Goal: Transaction & Acquisition: Purchase product/service

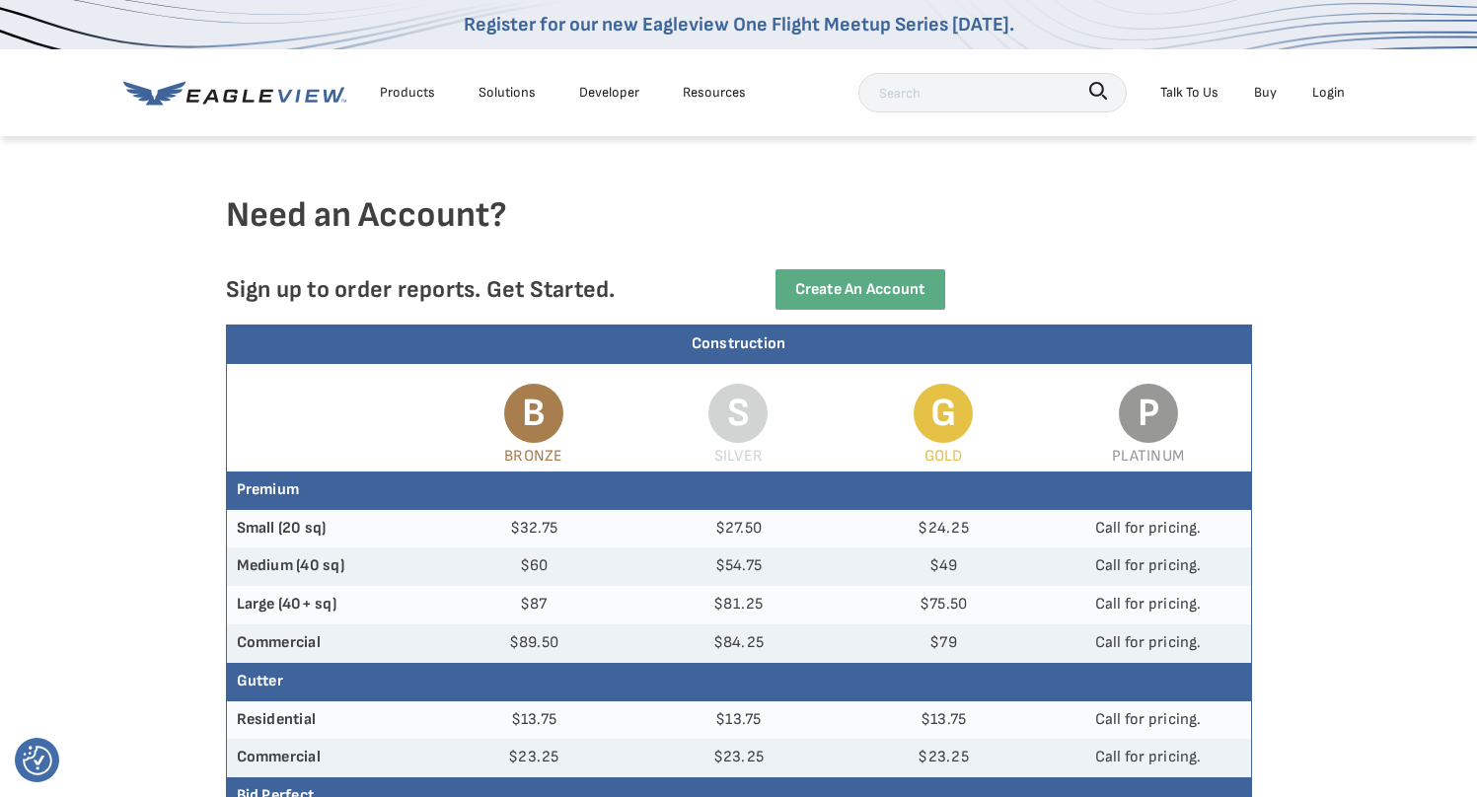
click at [1336, 83] on div "Login" at bounding box center [1328, 92] width 33 height 25
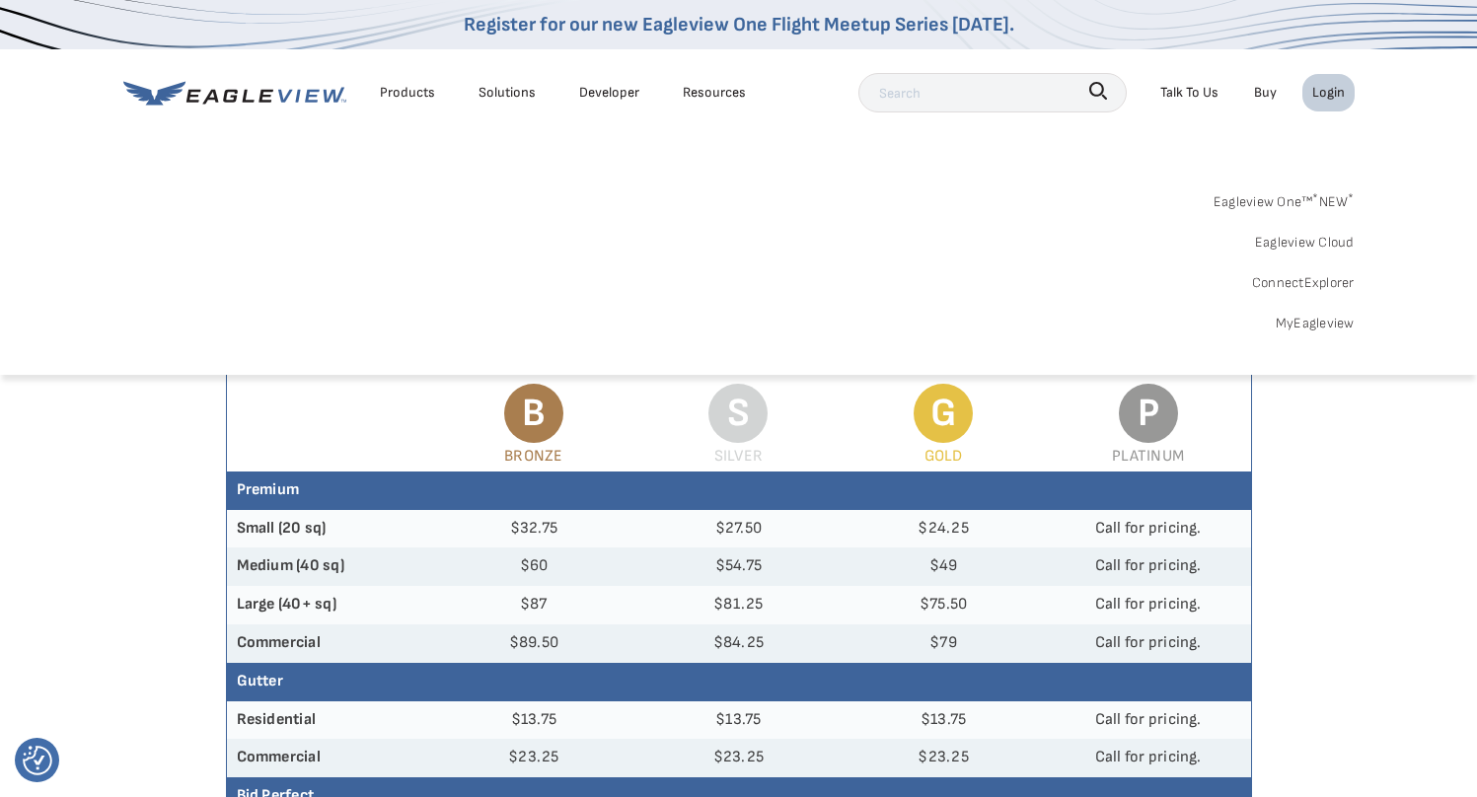
click at [1333, 94] on div "Login" at bounding box center [1328, 92] width 33 height 25
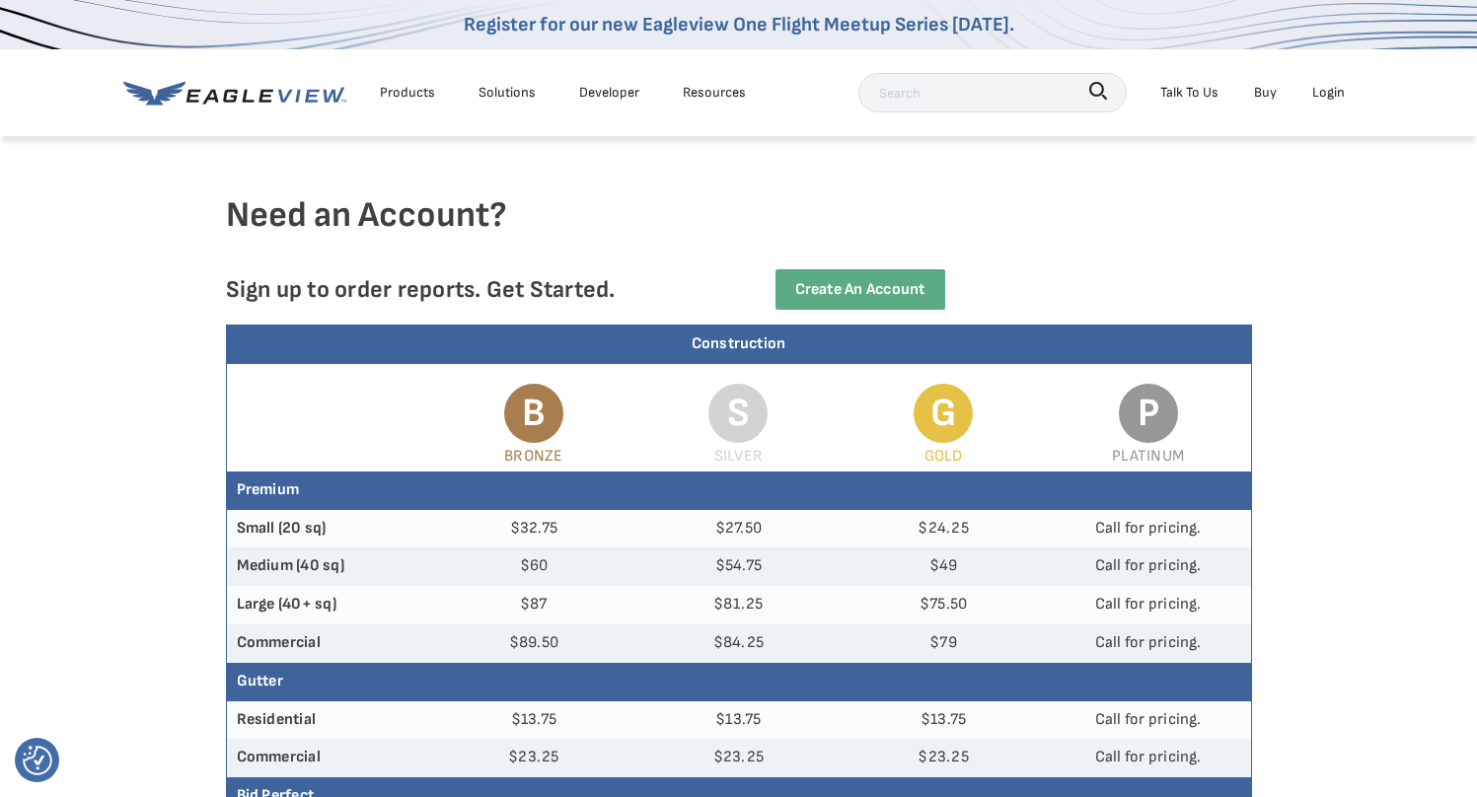
click at [1333, 94] on div "Login" at bounding box center [1328, 92] width 33 height 25
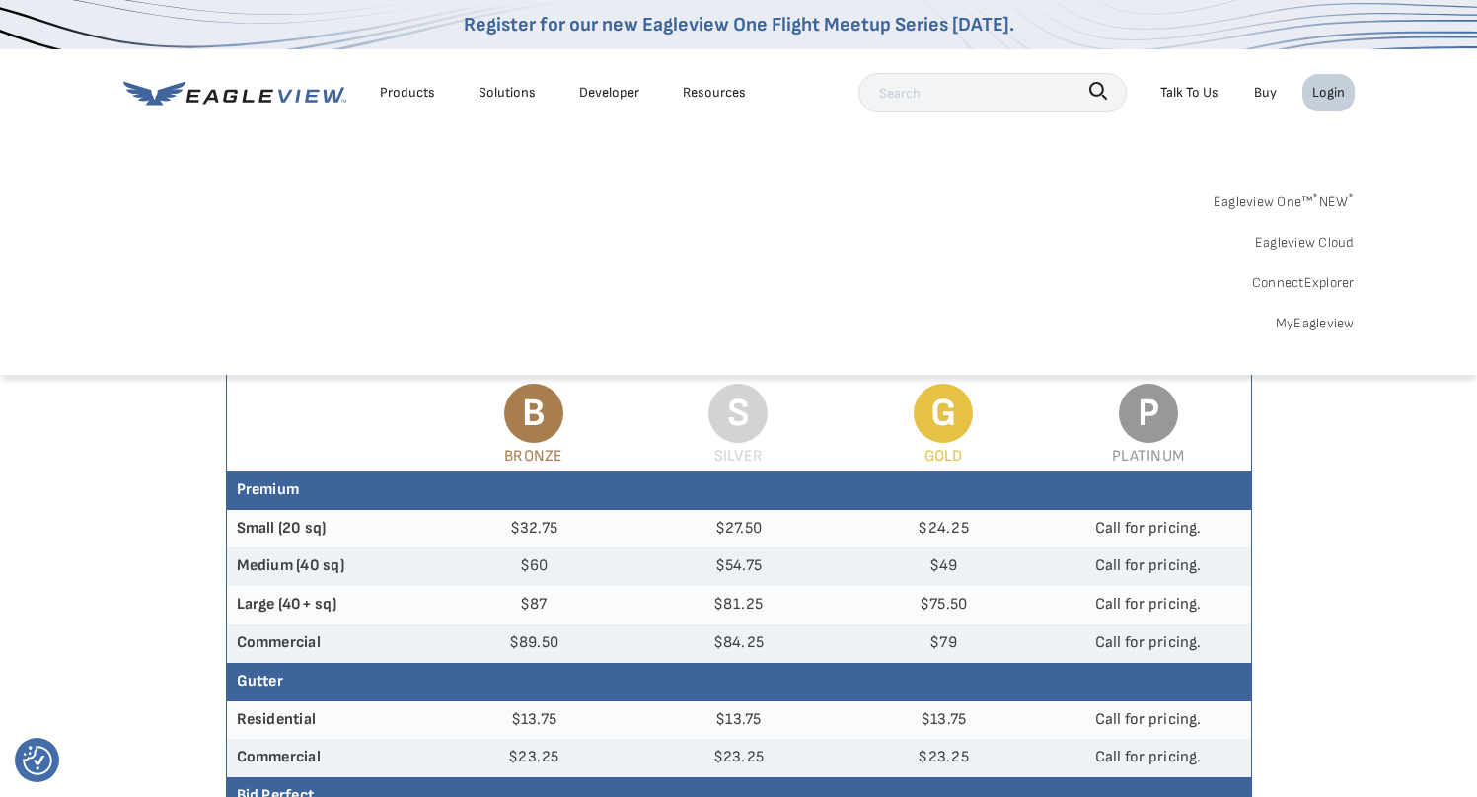
click at [1306, 193] on link "Eagleview One™ * NEW *" at bounding box center [1284, 199] width 141 height 31
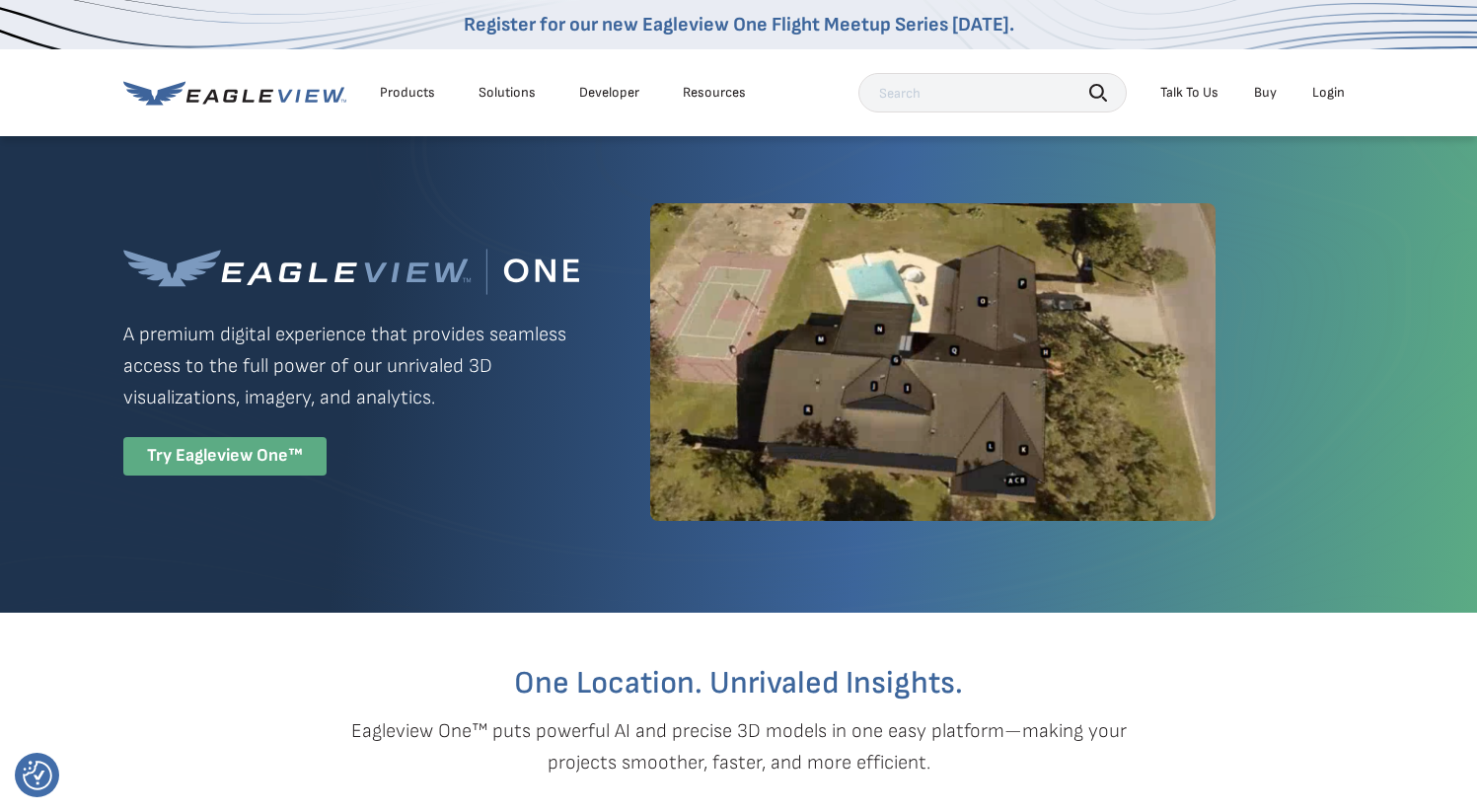
click at [254, 448] on div "Try Eagleview One™" at bounding box center [224, 456] width 203 height 38
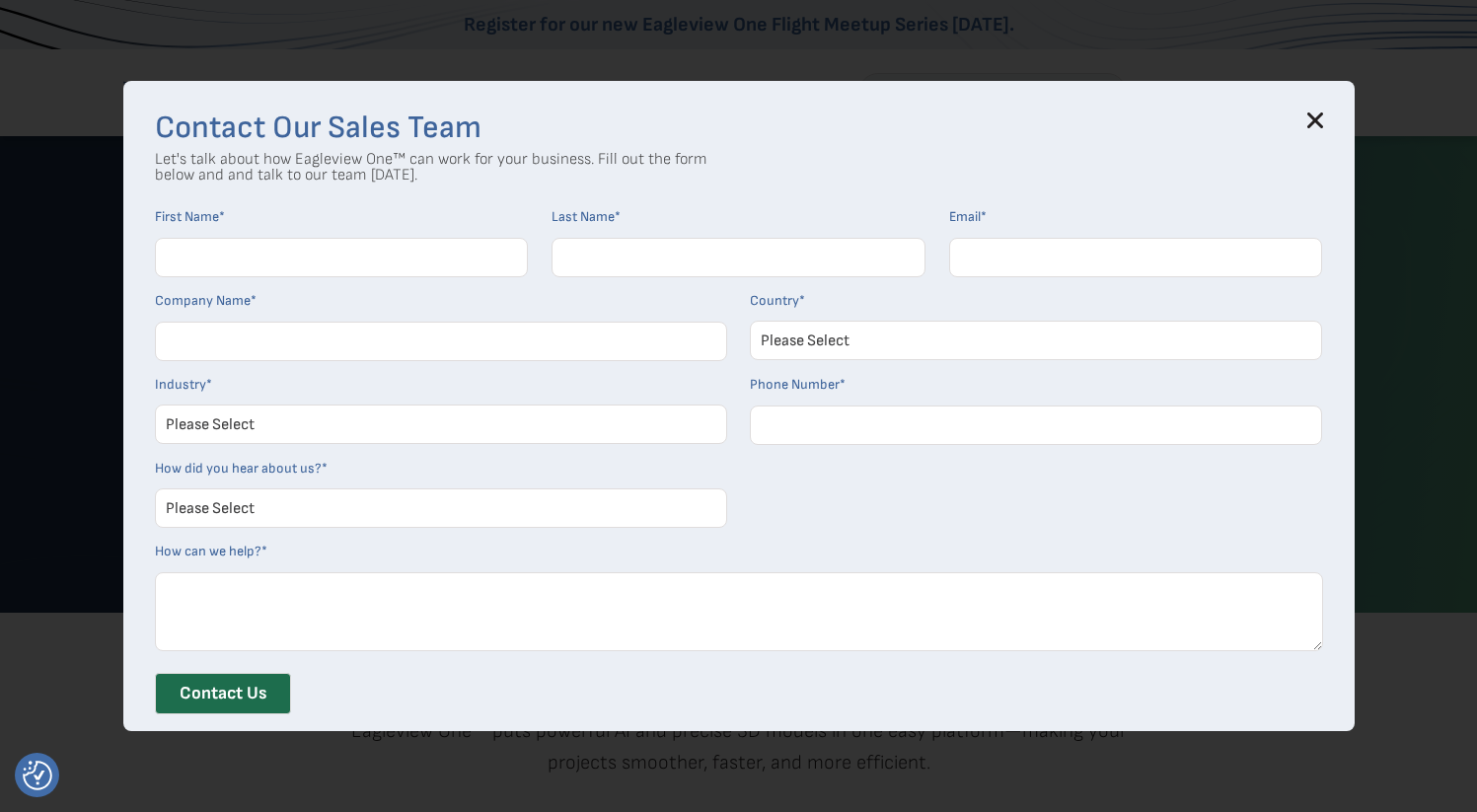
click at [1334, 127] on div "Contact Our Sales Team Let's talk about how Eagleview One™ can work for your bu…" at bounding box center [738, 405] width 1231 height 649
click at [1315, 115] on icon at bounding box center [1314, 120] width 13 height 13
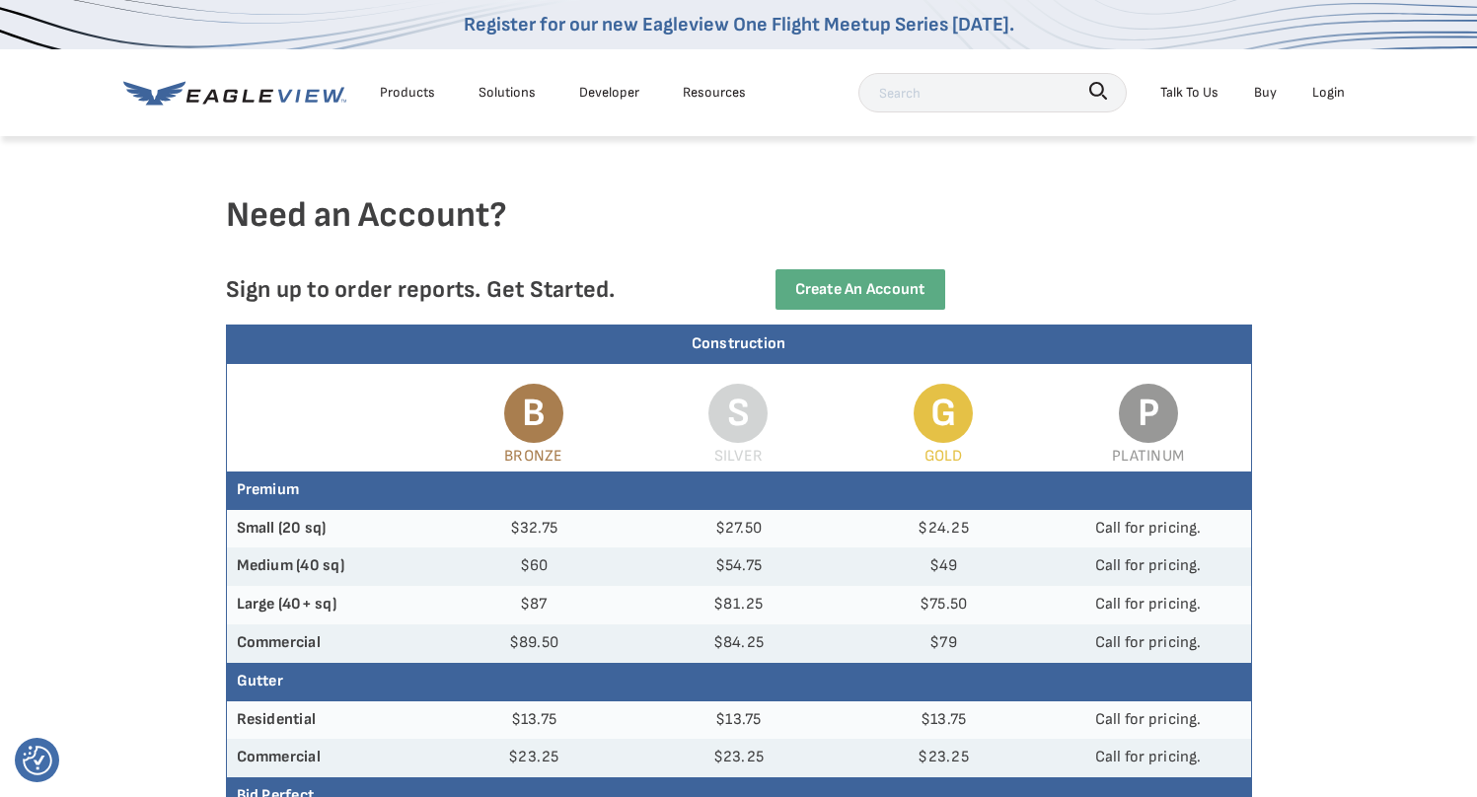
click at [1335, 80] on div "Login" at bounding box center [1328, 92] width 33 height 25
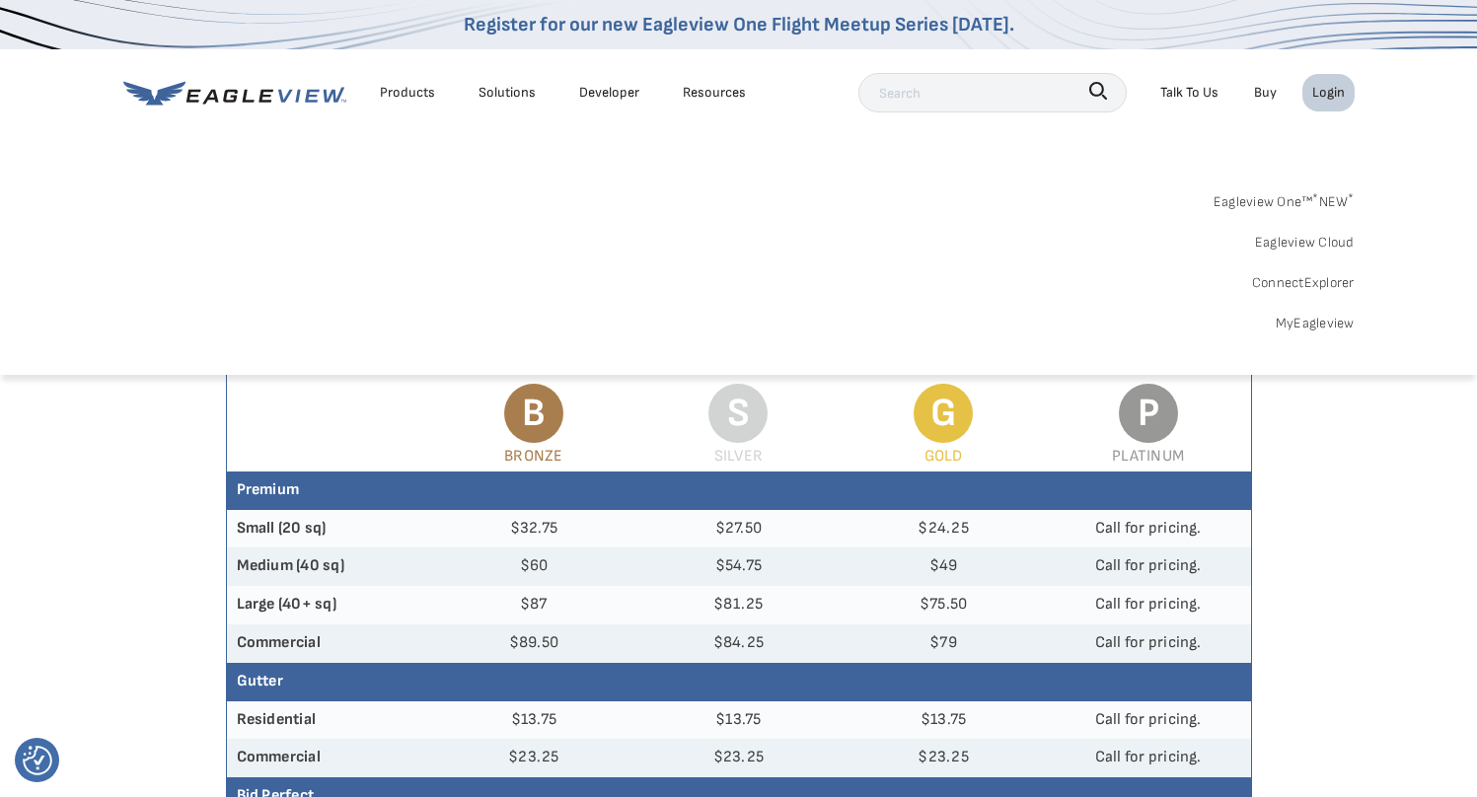
click at [1287, 325] on link "MyEagleview" at bounding box center [1315, 323] width 79 height 25
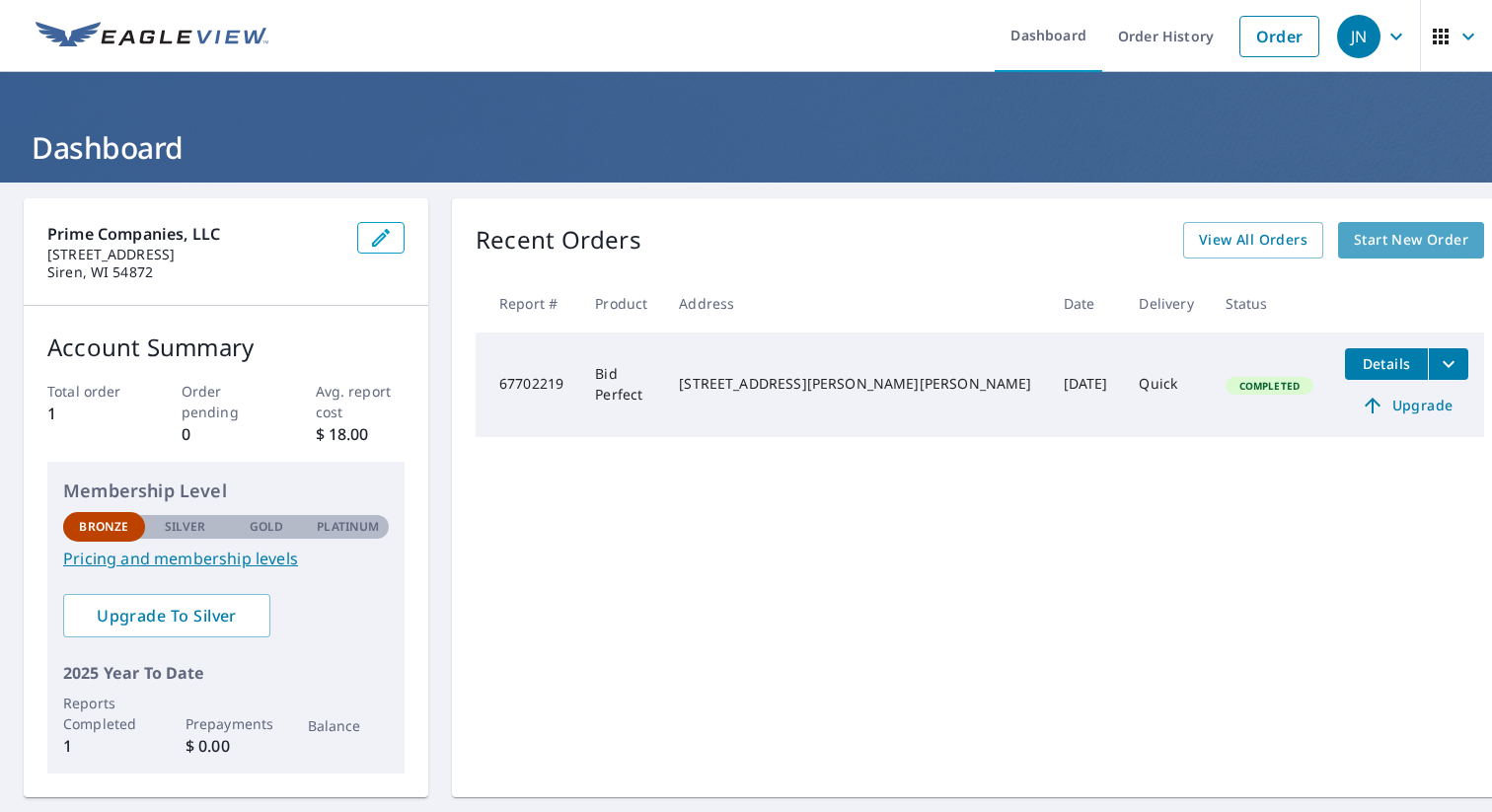
click at [1354, 241] on span "Start New Order" at bounding box center [1411, 240] width 114 height 25
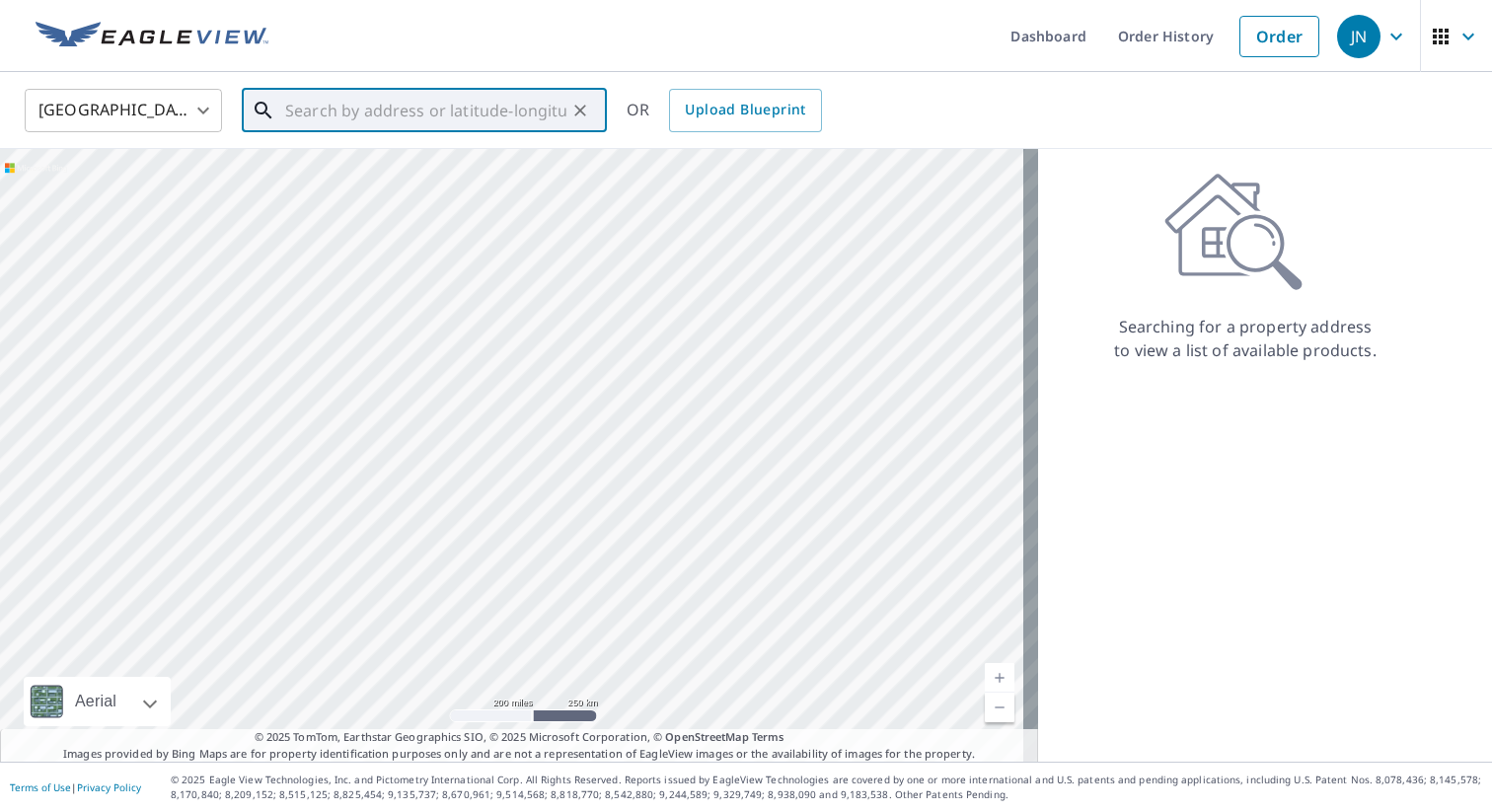
click at [442, 116] on input "text" at bounding box center [425, 110] width 281 height 55
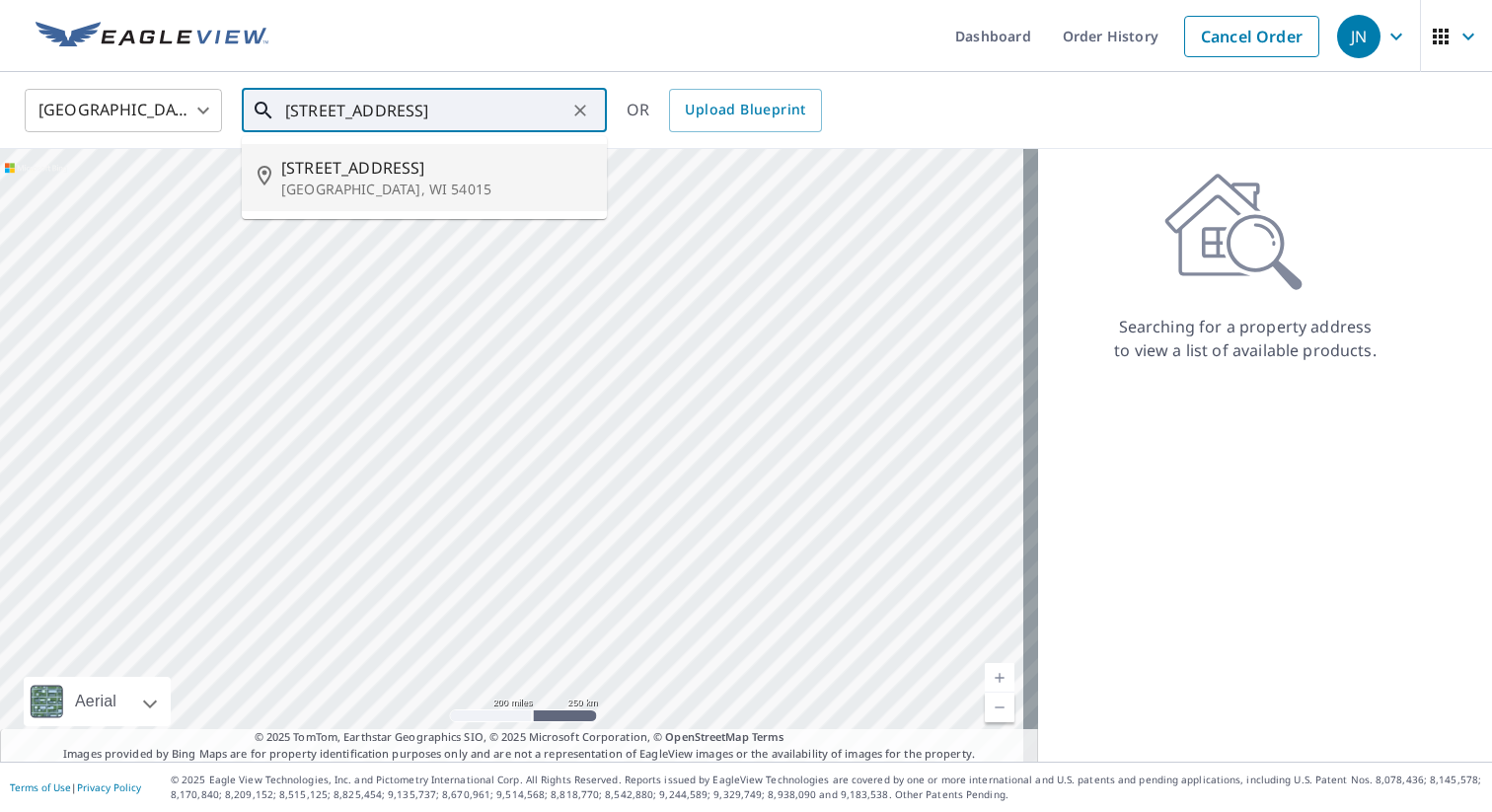
click at [369, 185] on p "Hammond, WI 54015" at bounding box center [436, 190] width 310 height 20
type input "1687 113th Ave Hammond, WI 54015"
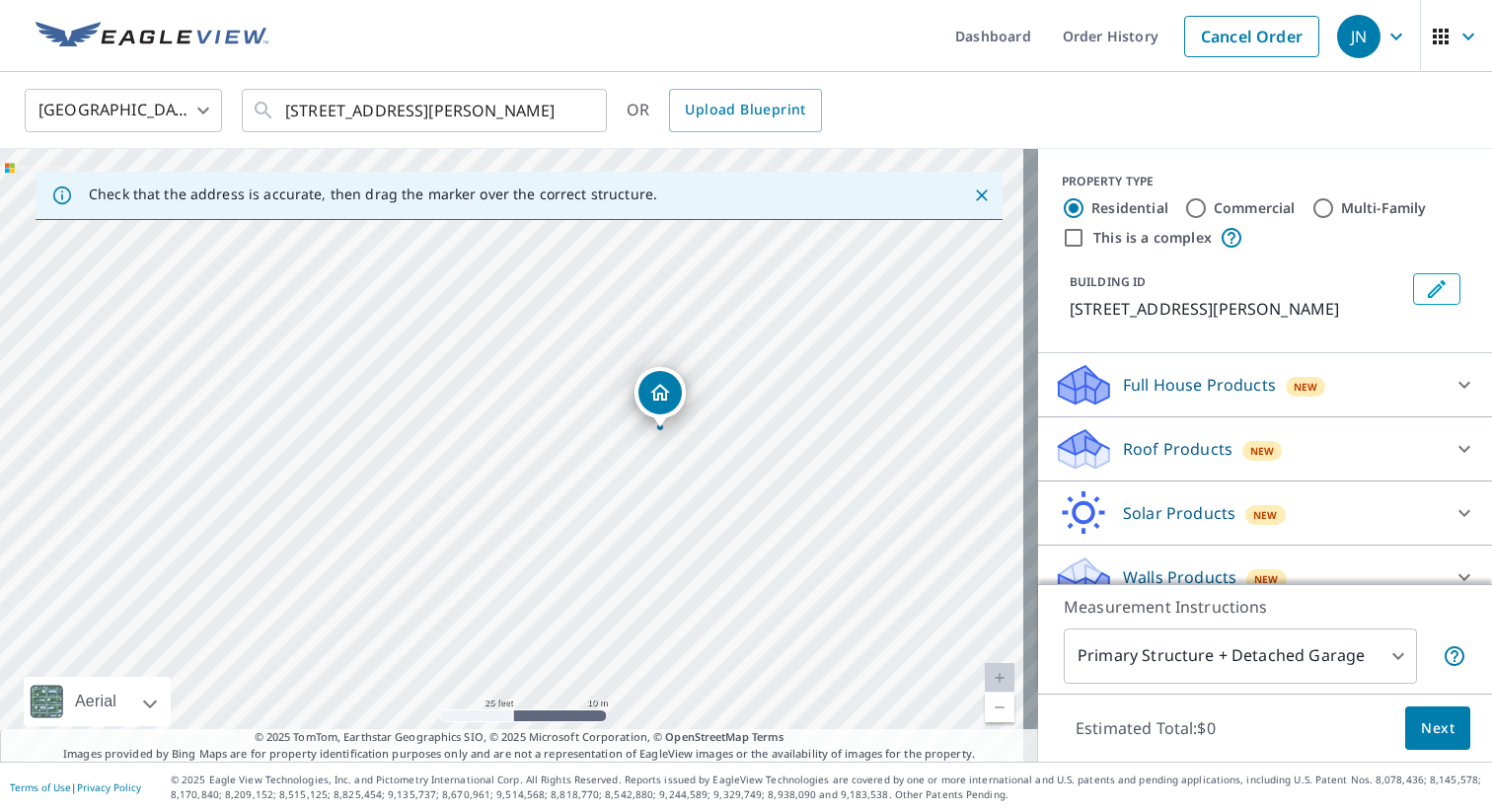
scroll to position [26, 0]
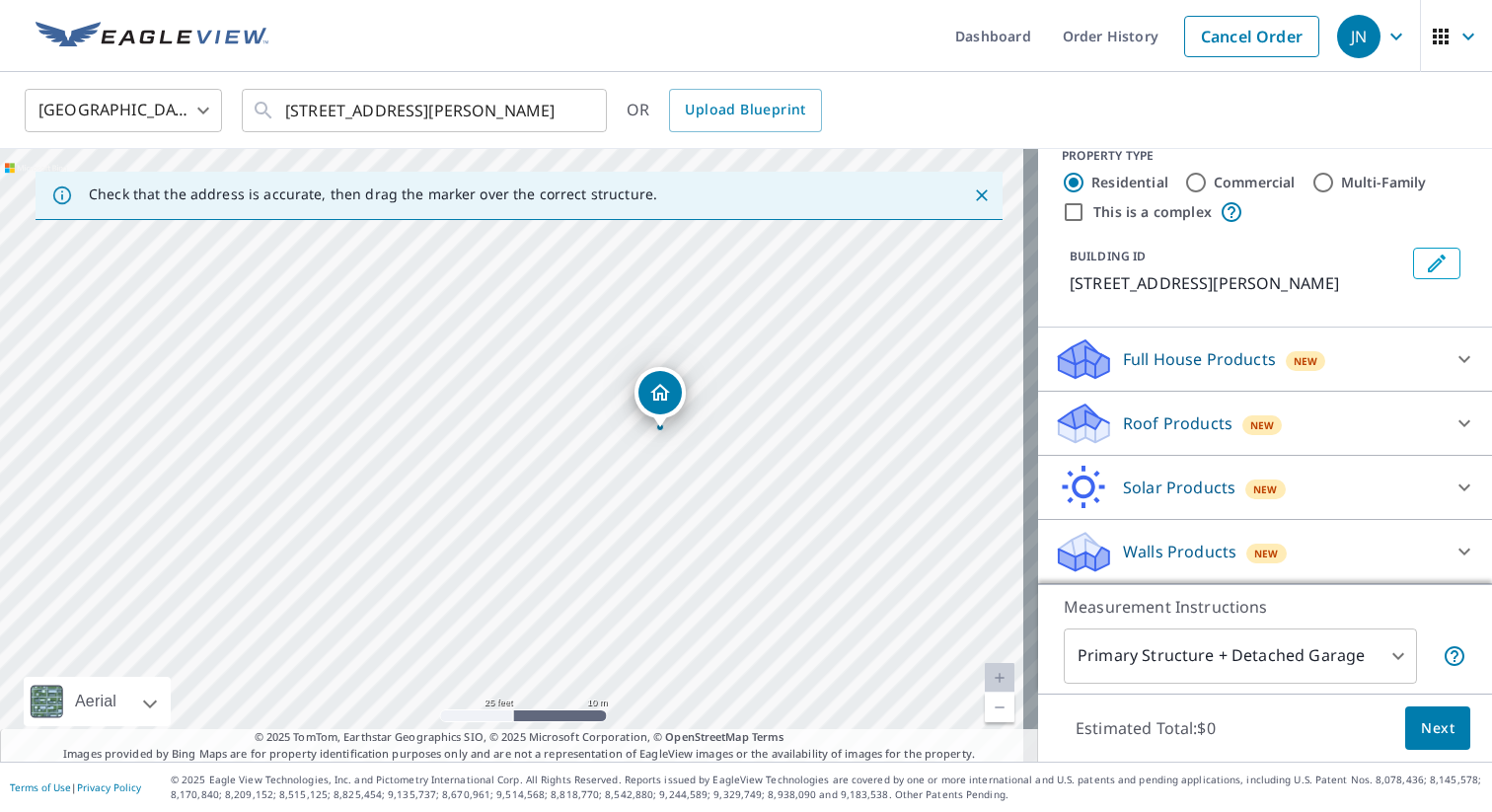
click at [1452, 414] on icon at bounding box center [1464, 423] width 24 height 24
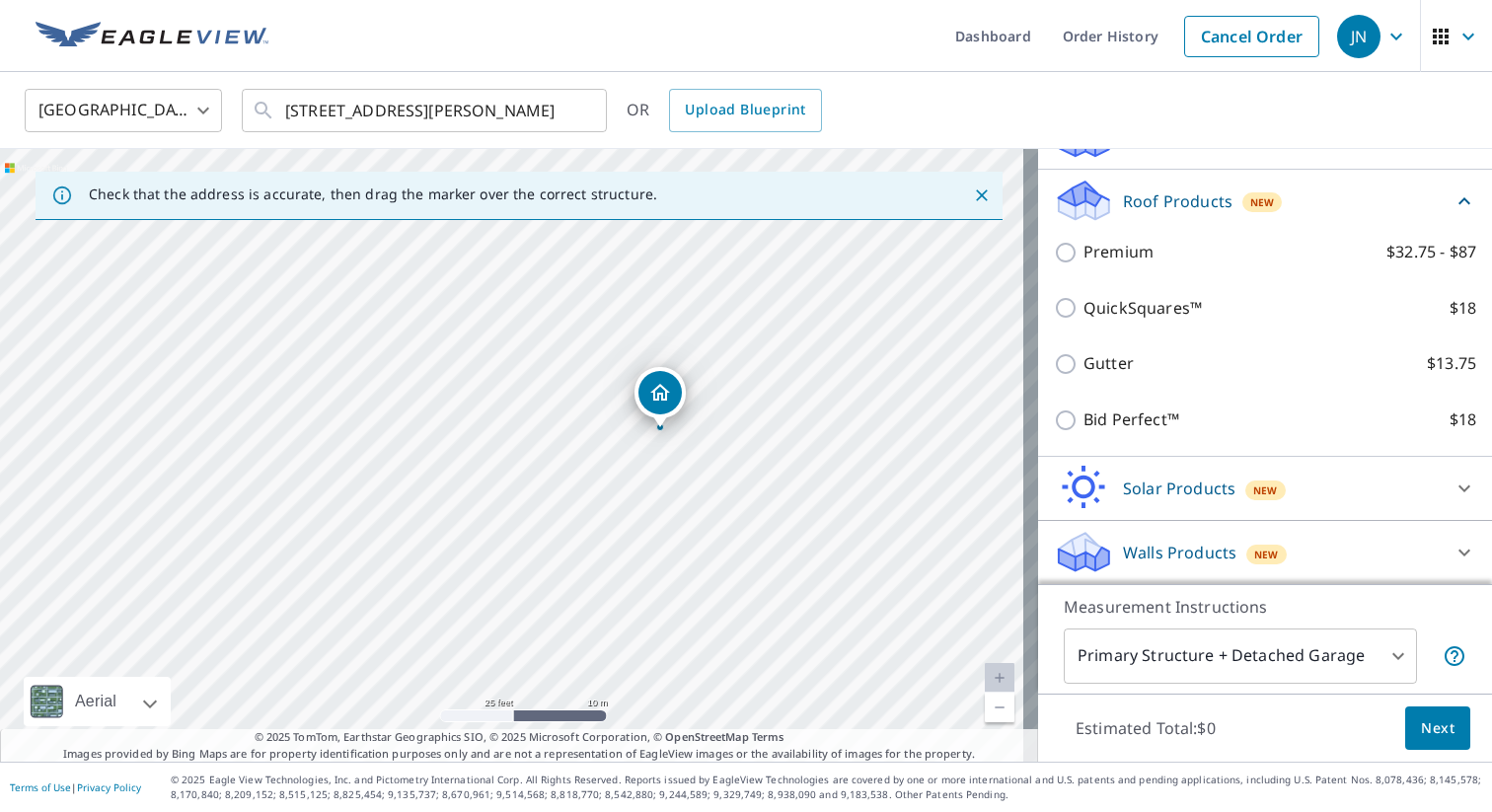
scroll to position [251, 0]
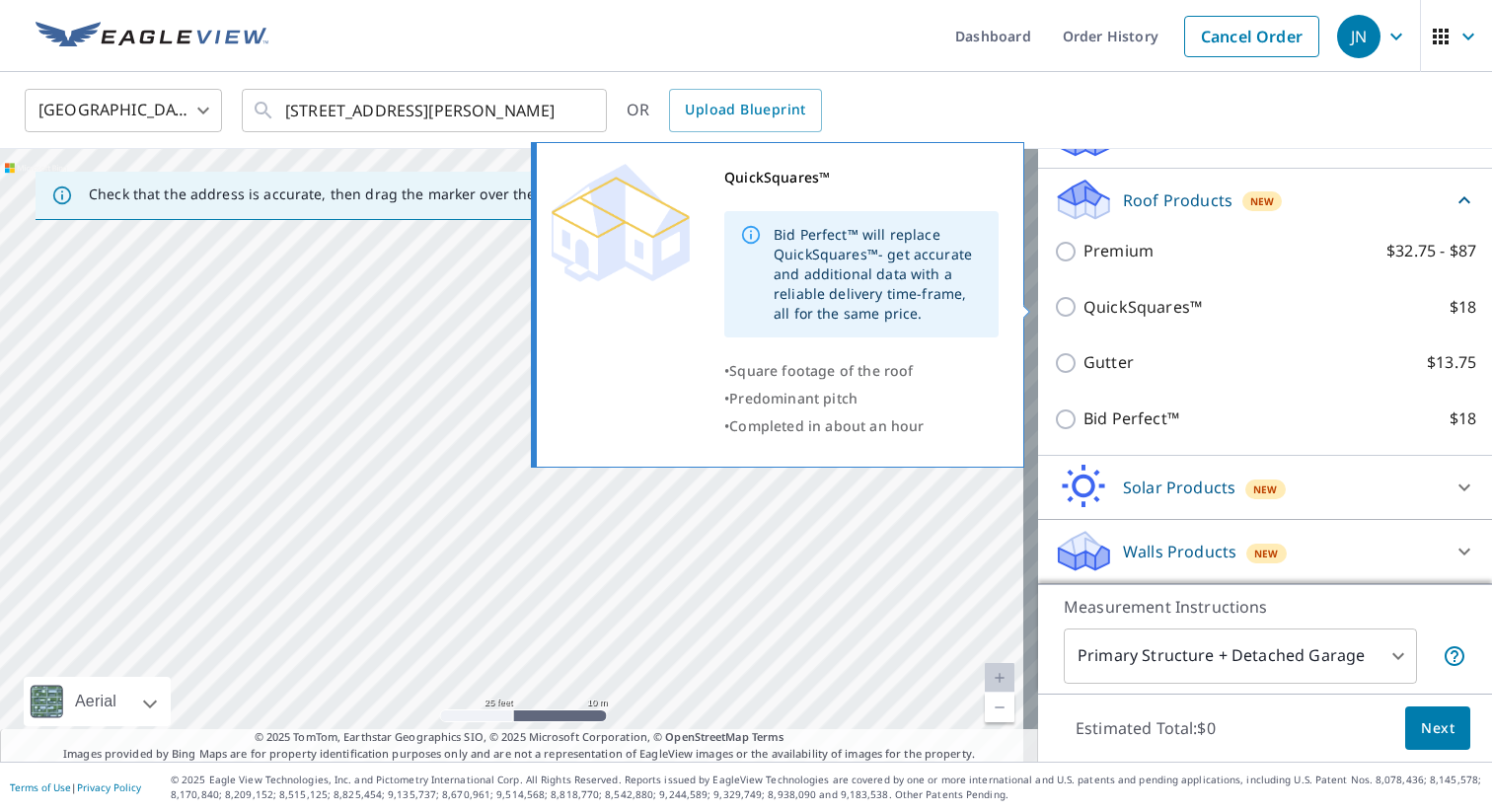
click at [1131, 308] on p "QuickSquares™" at bounding box center [1142, 307] width 118 height 25
click at [1083, 308] on input "QuickSquares™ $18" at bounding box center [1069, 307] width 30 height 24
checkbox input "true"
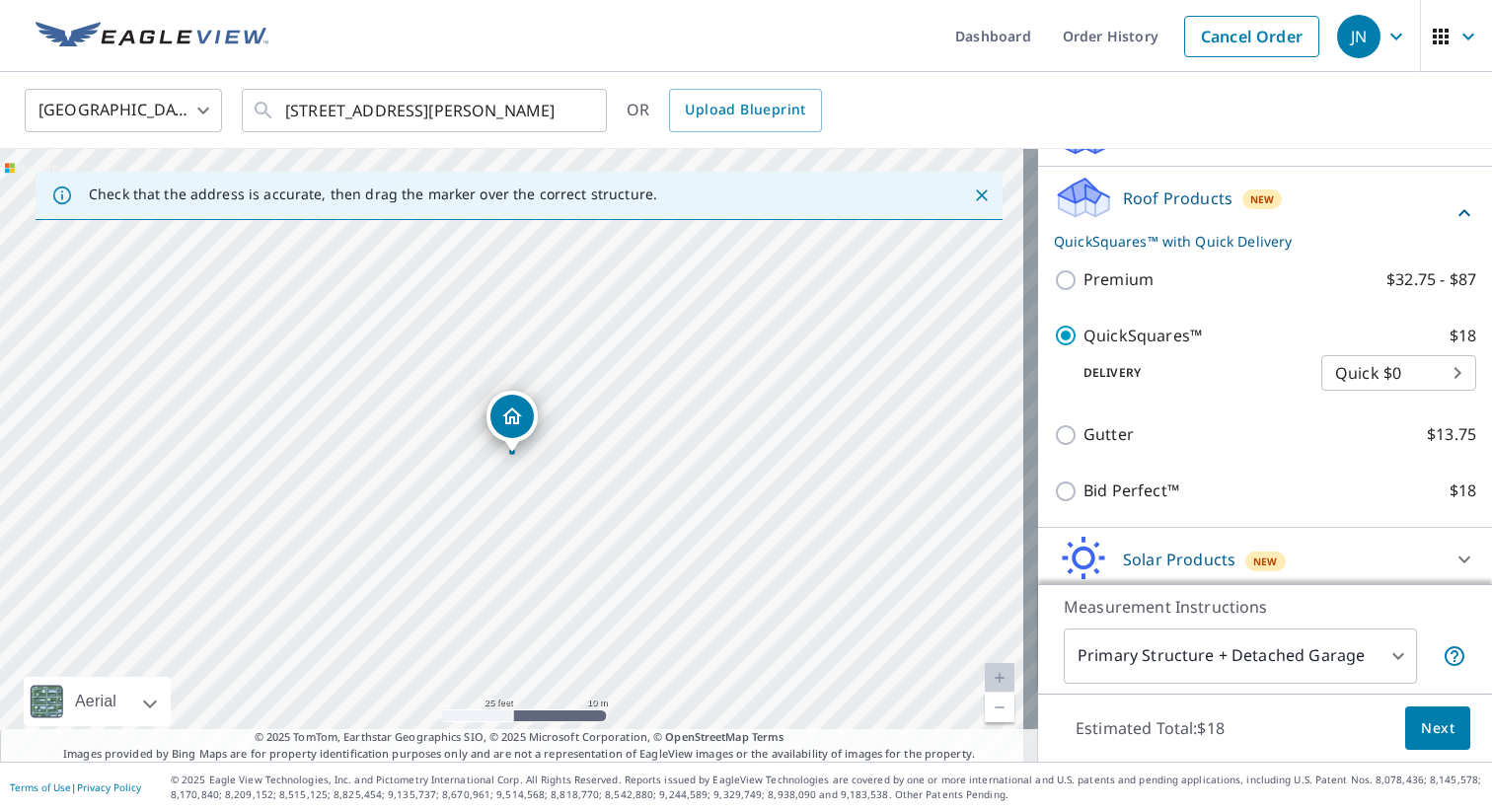
click at [1363, 376] on body "JN JN Dashboard Order History Cancel Order JN United States US ​ 1687 113th Ave…" at bounding box center [746, 406] width 1492 height 812
click at [1363, 376] on li "Quick $0" at bounding box center [1369, 374] width 155 height 36
click at [1358, 662] on body "JN JN Dashboard Order History Cancel Order JN United States US ​ 1687 113th Ave…" at bounding box center [746, 406] width 1492 height 812
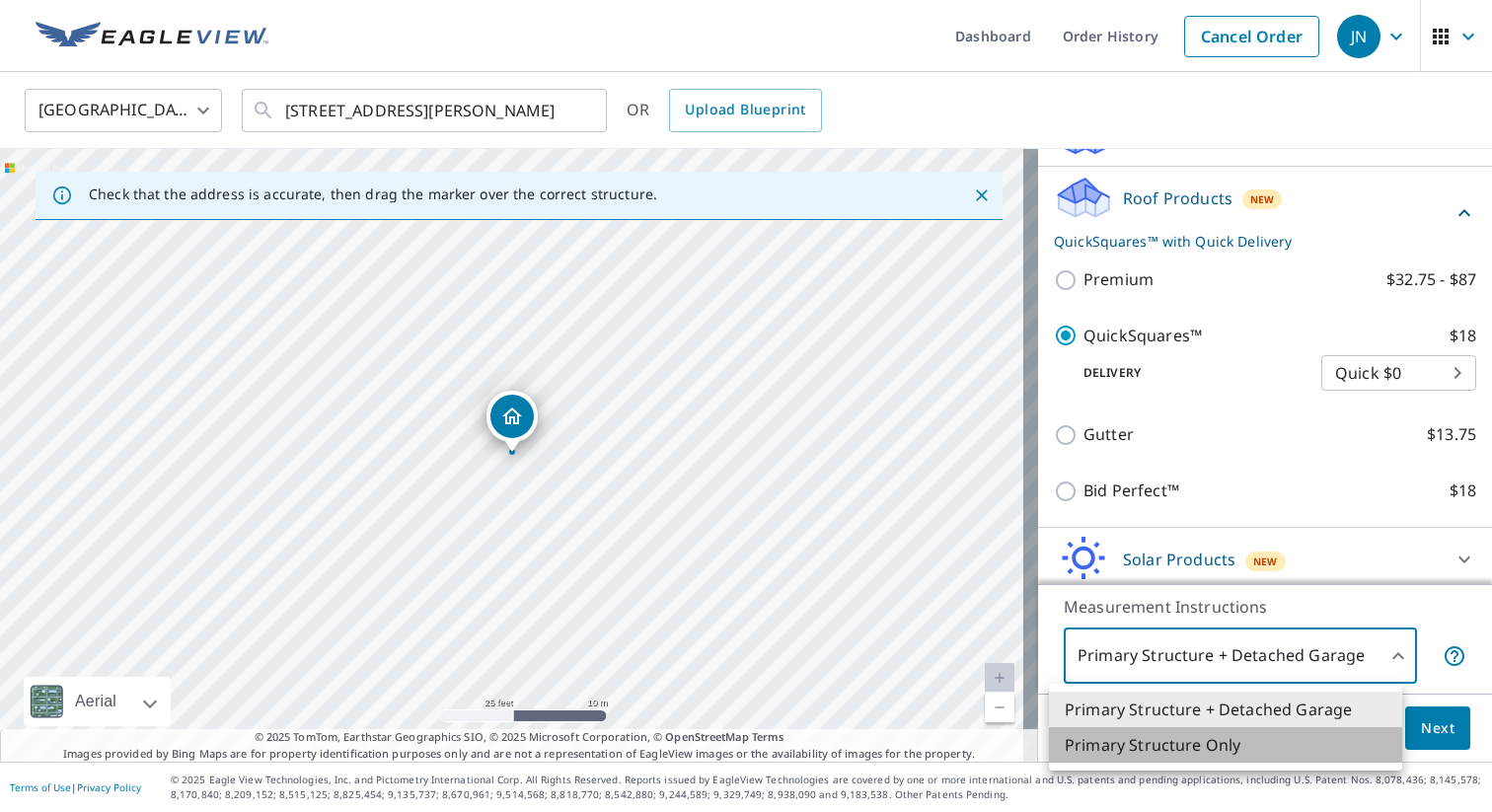
click at [1274, 747] on li "Primary Structure Only" at bounding box center [1225, 745] width 353 height 36
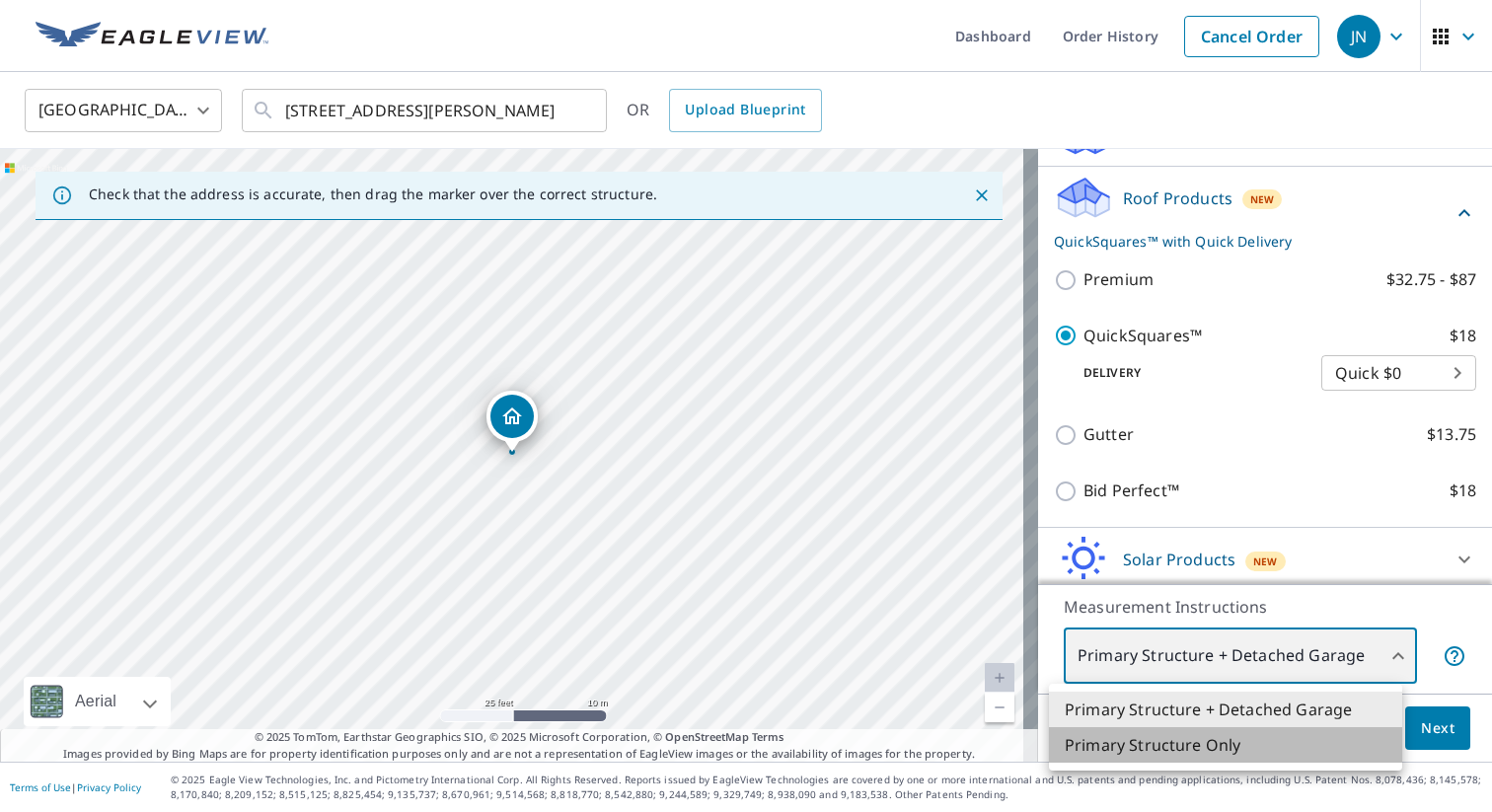
type input "2"
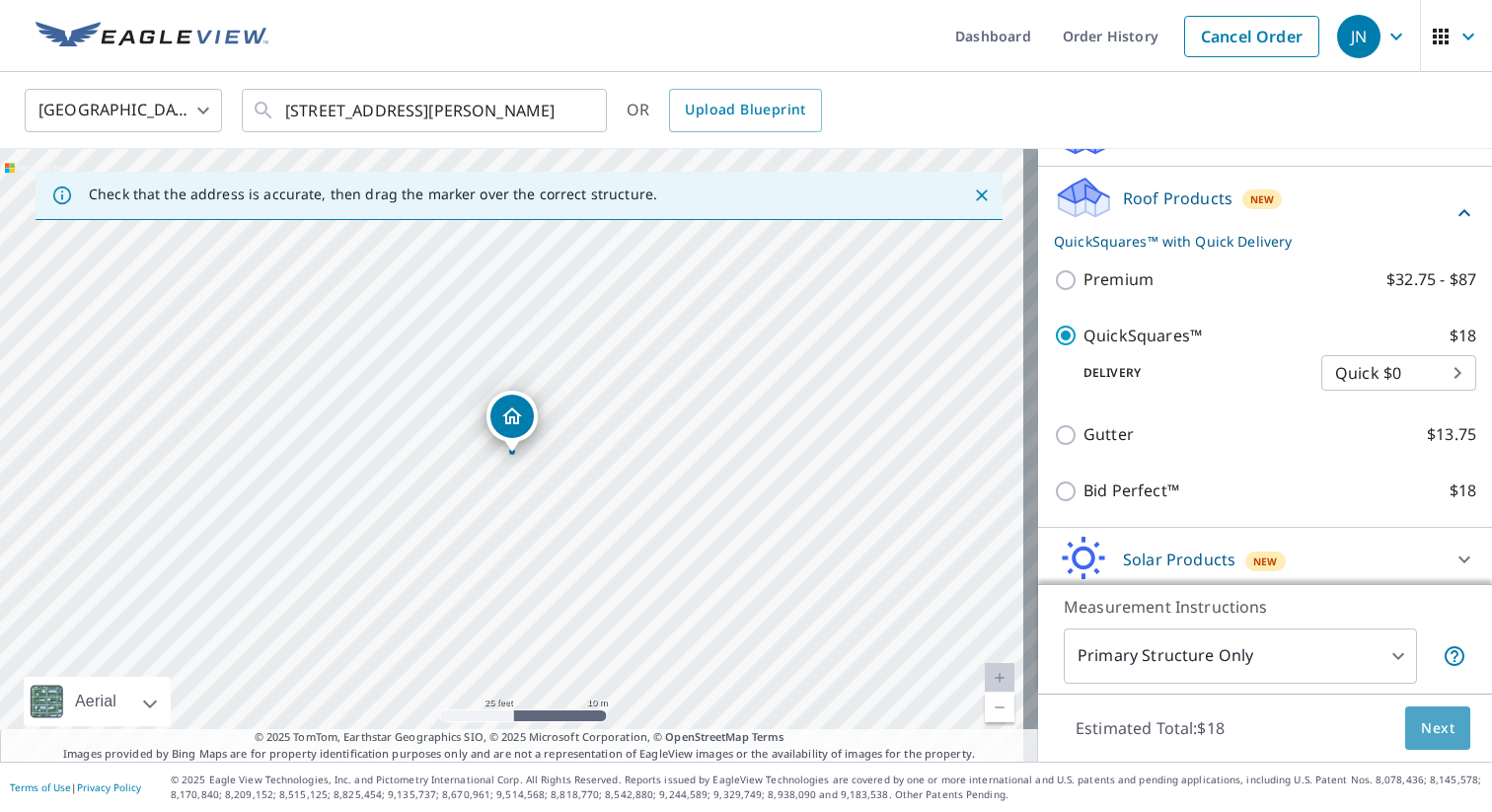
click at [1421, 737] on span "Next" at bounding box center [1438, 728] width 34 height 25
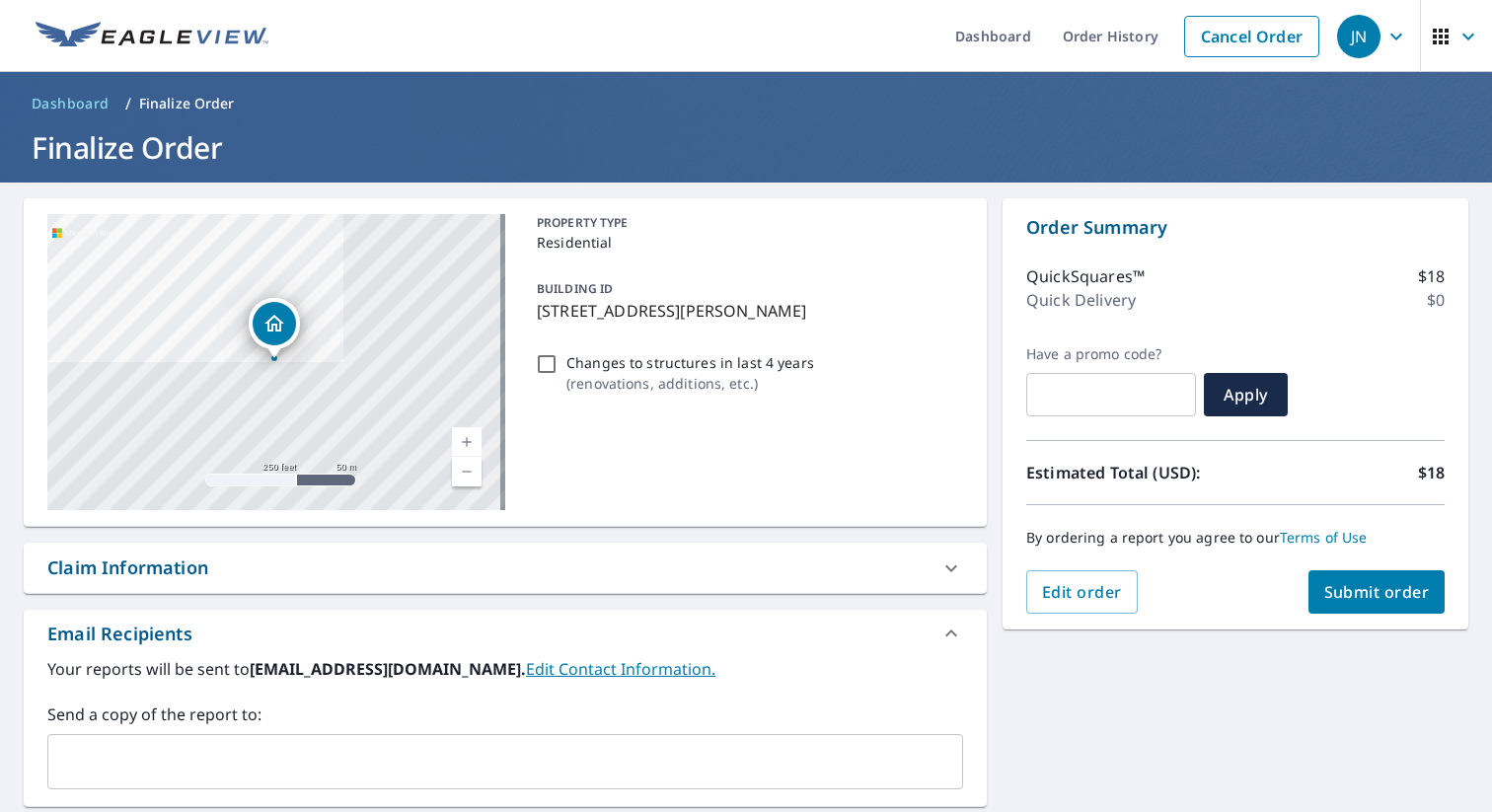
click at [1355, 588] on span "Submit order" at bounding box center [1377, 592] width 106 height 22
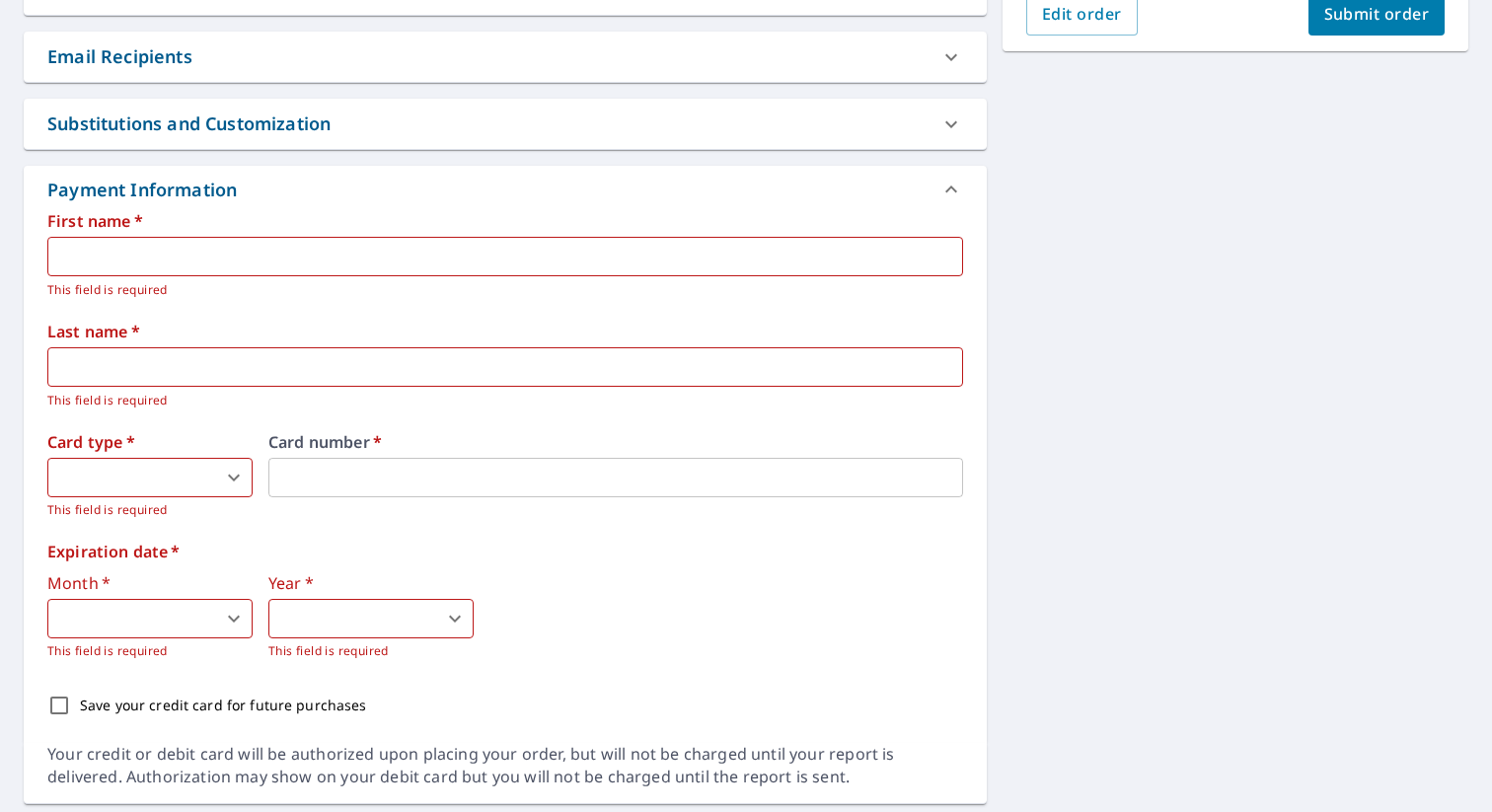
scroll to position [636, 0]
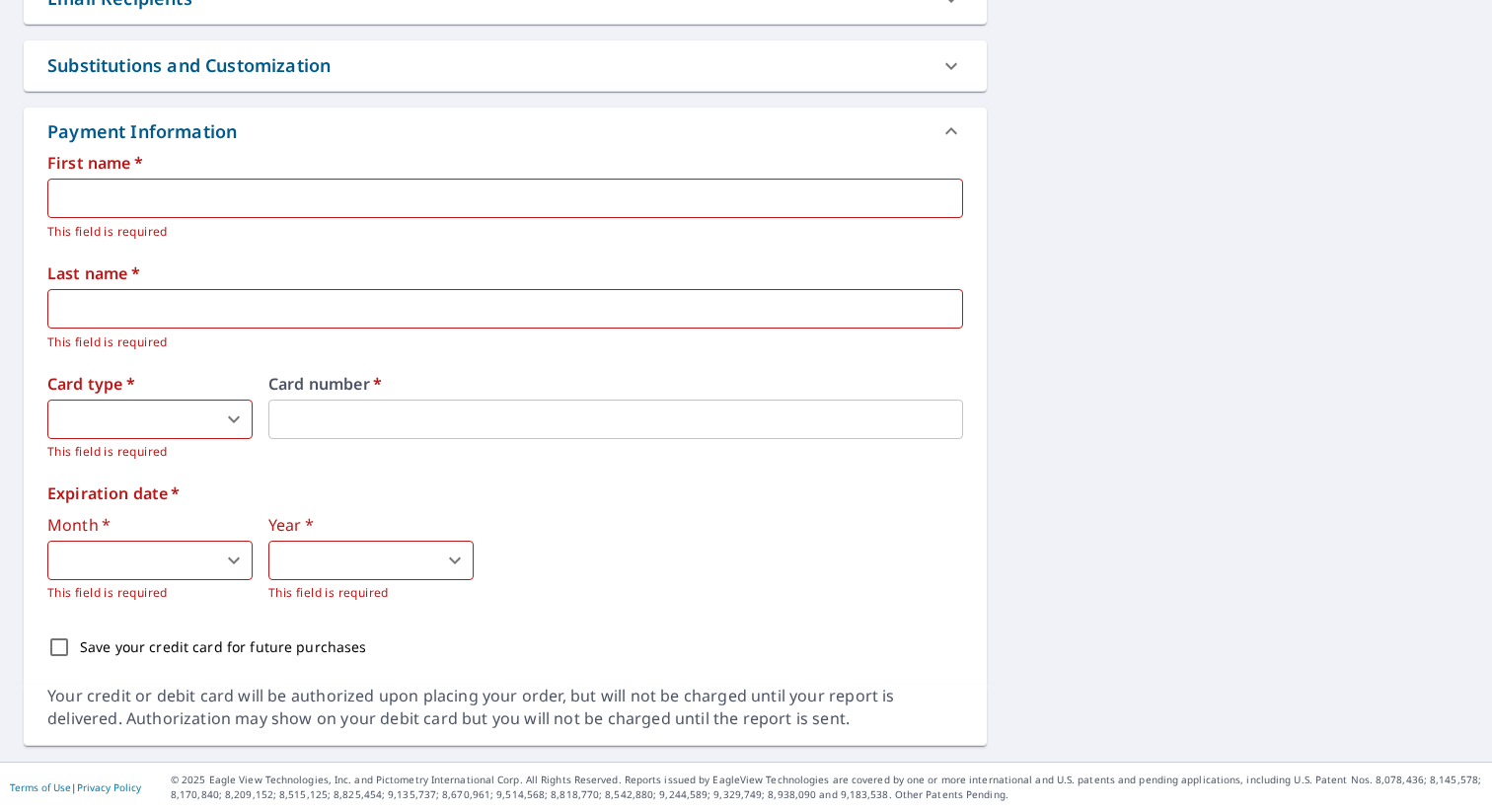
click at [136, 194] on input "text" at bounding box center [505, 198] width 916 height 39
type input "DANIEL"
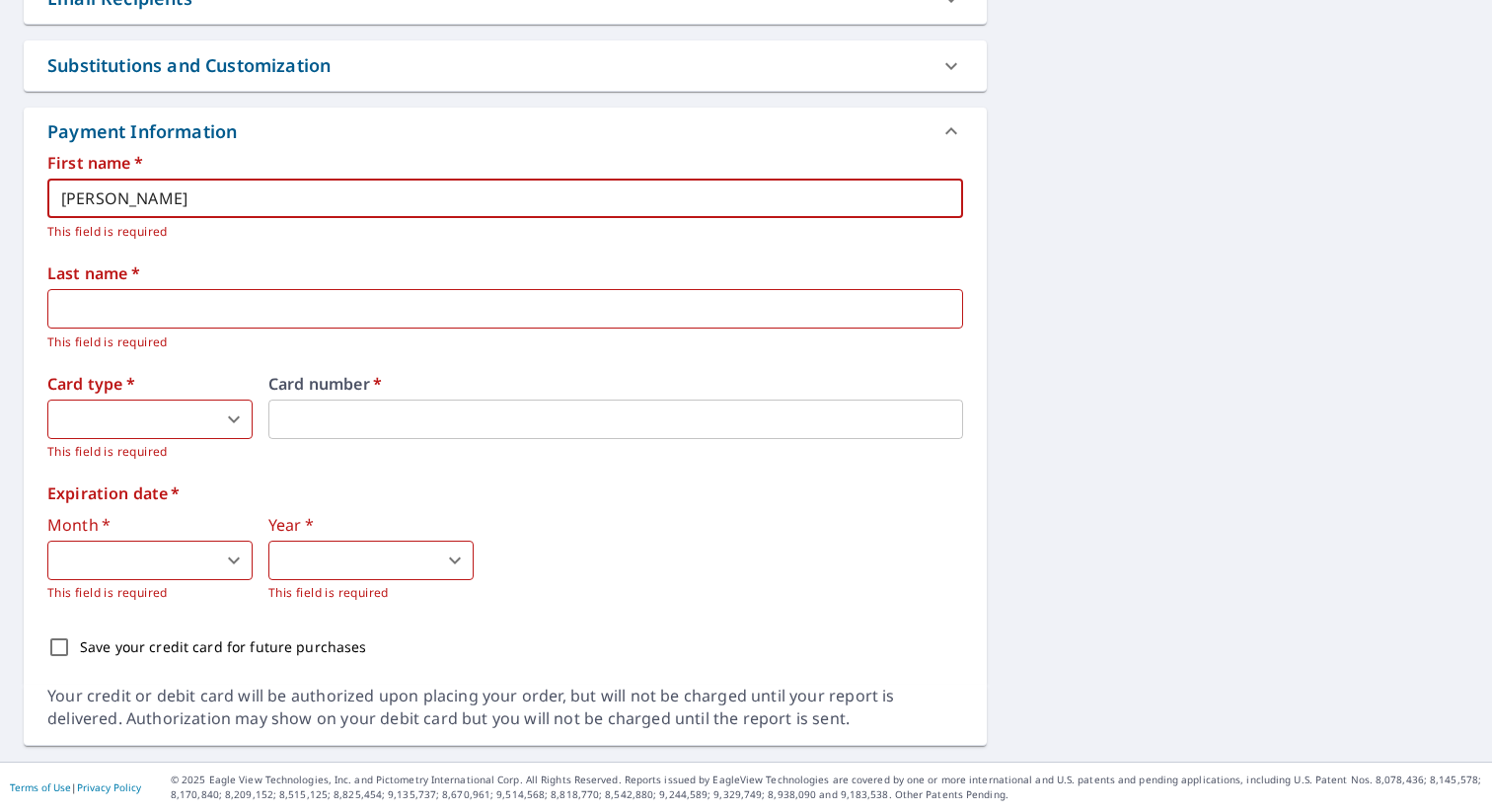
type input "CZEPA"
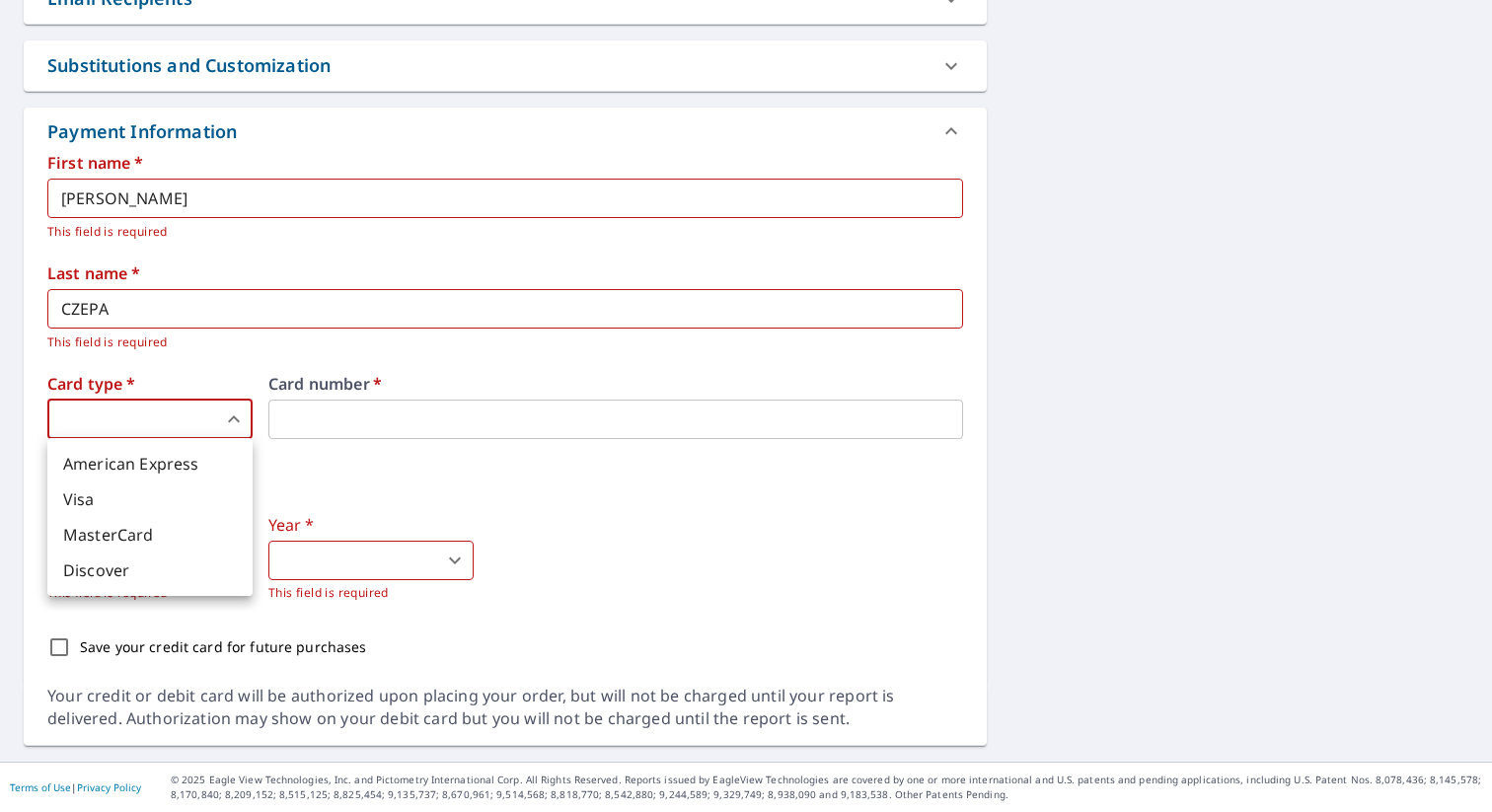
click at [149, 417] on body "JN JN Dashboard Order History Cancel Order JN Dashboard / Finalize Order Finali…" at bounding box center [746, 406] width 1492 height 812
click at [125, 534] on li "MasterCard" at bounding box center [149, 535] width 205 height 36
type input "3"
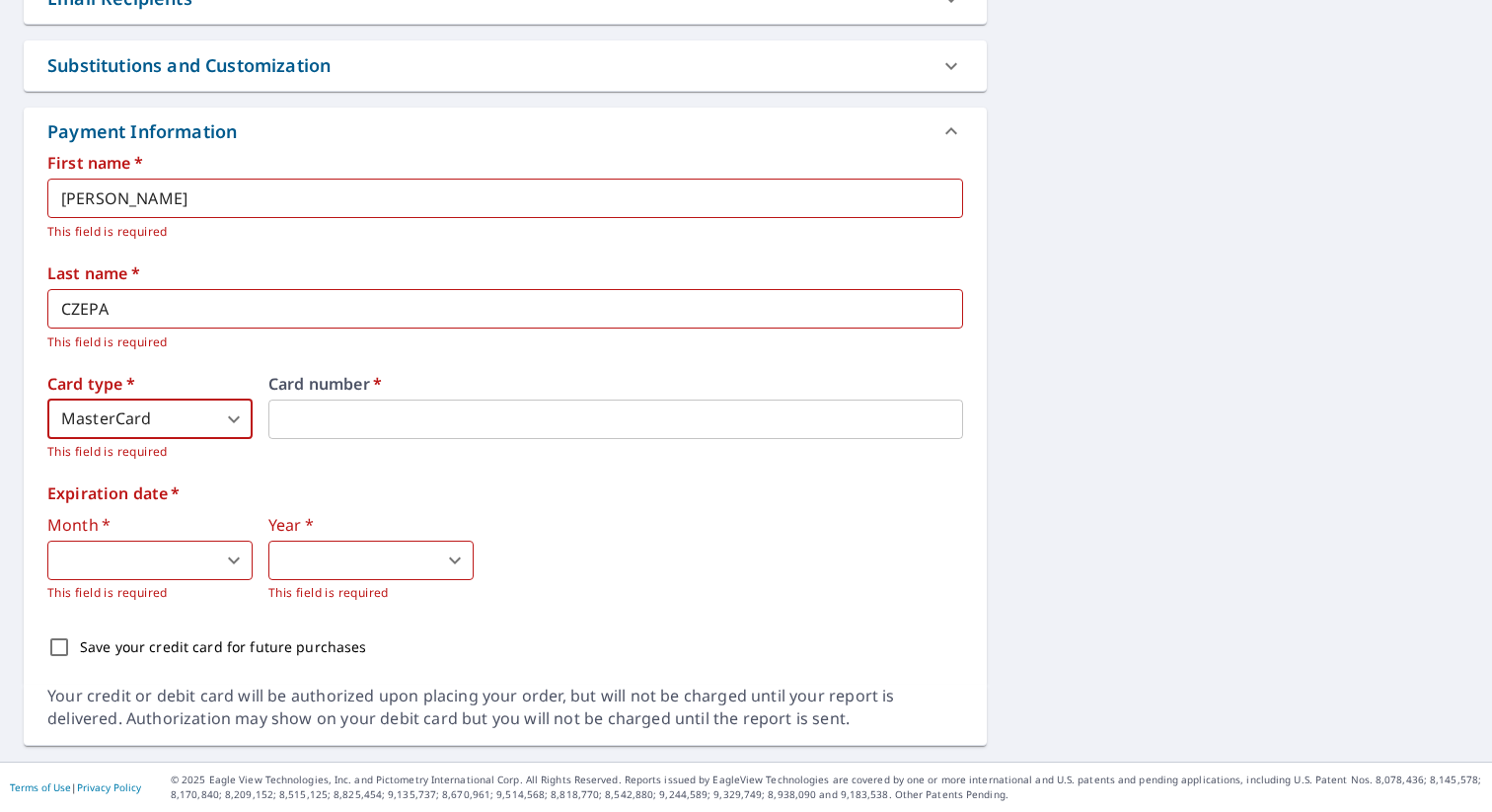
click at [287, 444] on div "Card number   *" at bounding box center [615, 419] width 695 height 86
click at [375, 397] on div "Card number   *" at bounding box center [615, 419] width 695 height 86
click at [179, 554] on body "JN JN Dashboard Order History Cancel Order JN Dashboard / Finalize Order Finali…" at bounding box center [746, 406] width 1492 height 812
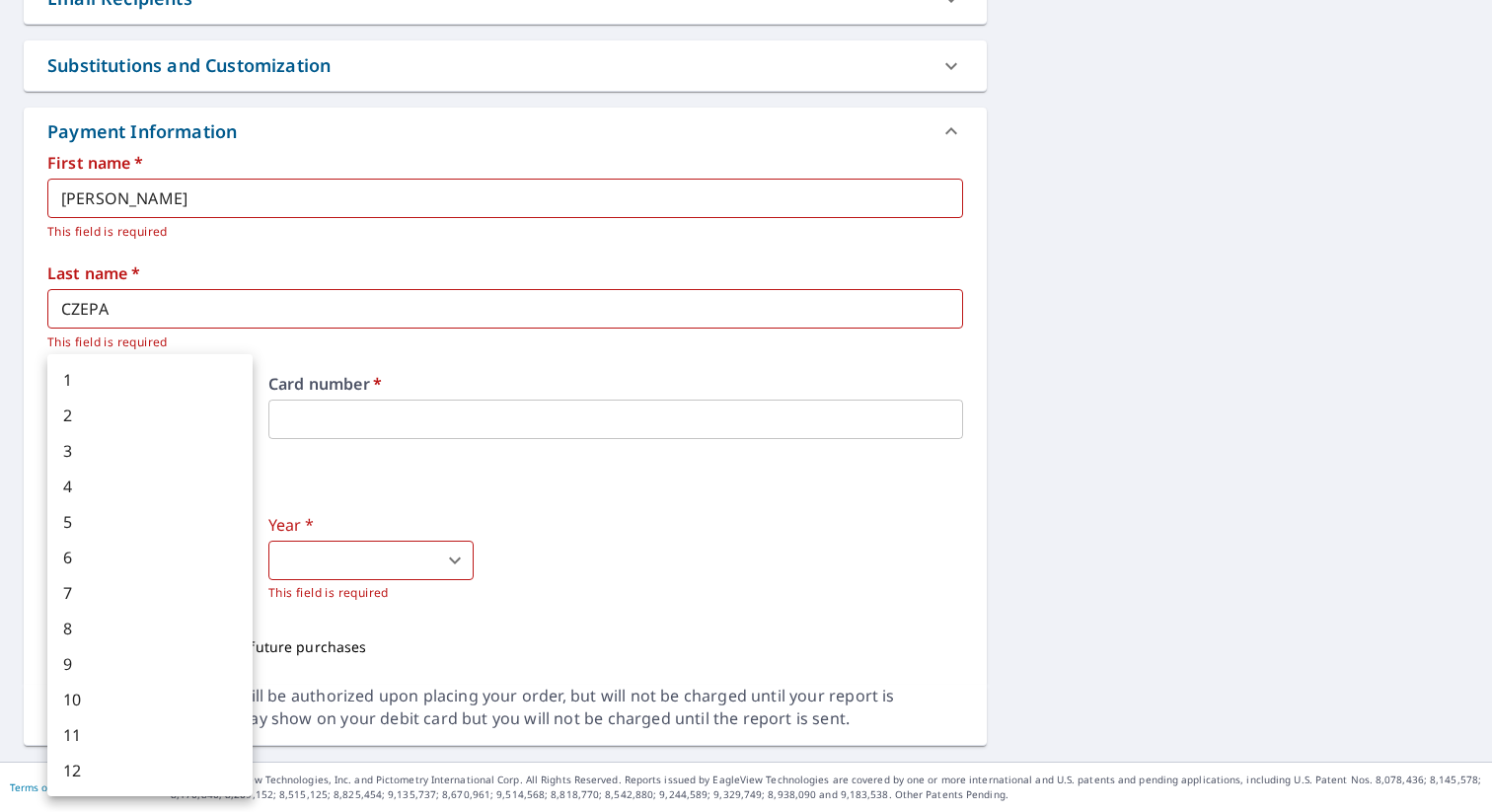
click at [139, 416] on li "2" at bounding box center [149, 416] width 205 height 36
type input "2"
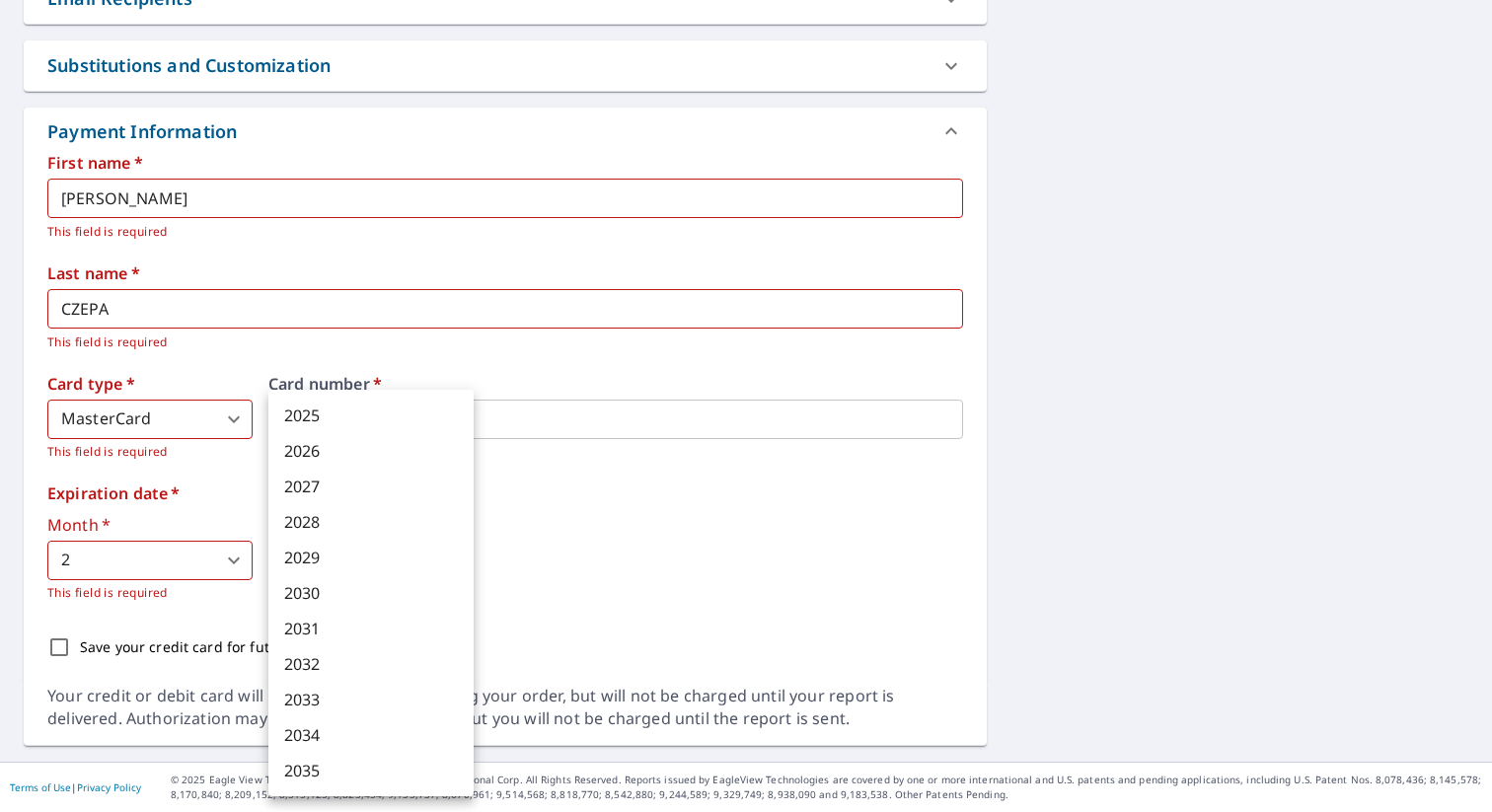
click at [295, 545] on body "JN JN Dashboard Order History Cancel Order JN Dashboard / Finalize Order Finali…" at bounding box center [746, 406] width 1492 height 812
click at [301, 524] on li "2028" at bounding box center [370, 522] width 205 height 36
type input "2028"
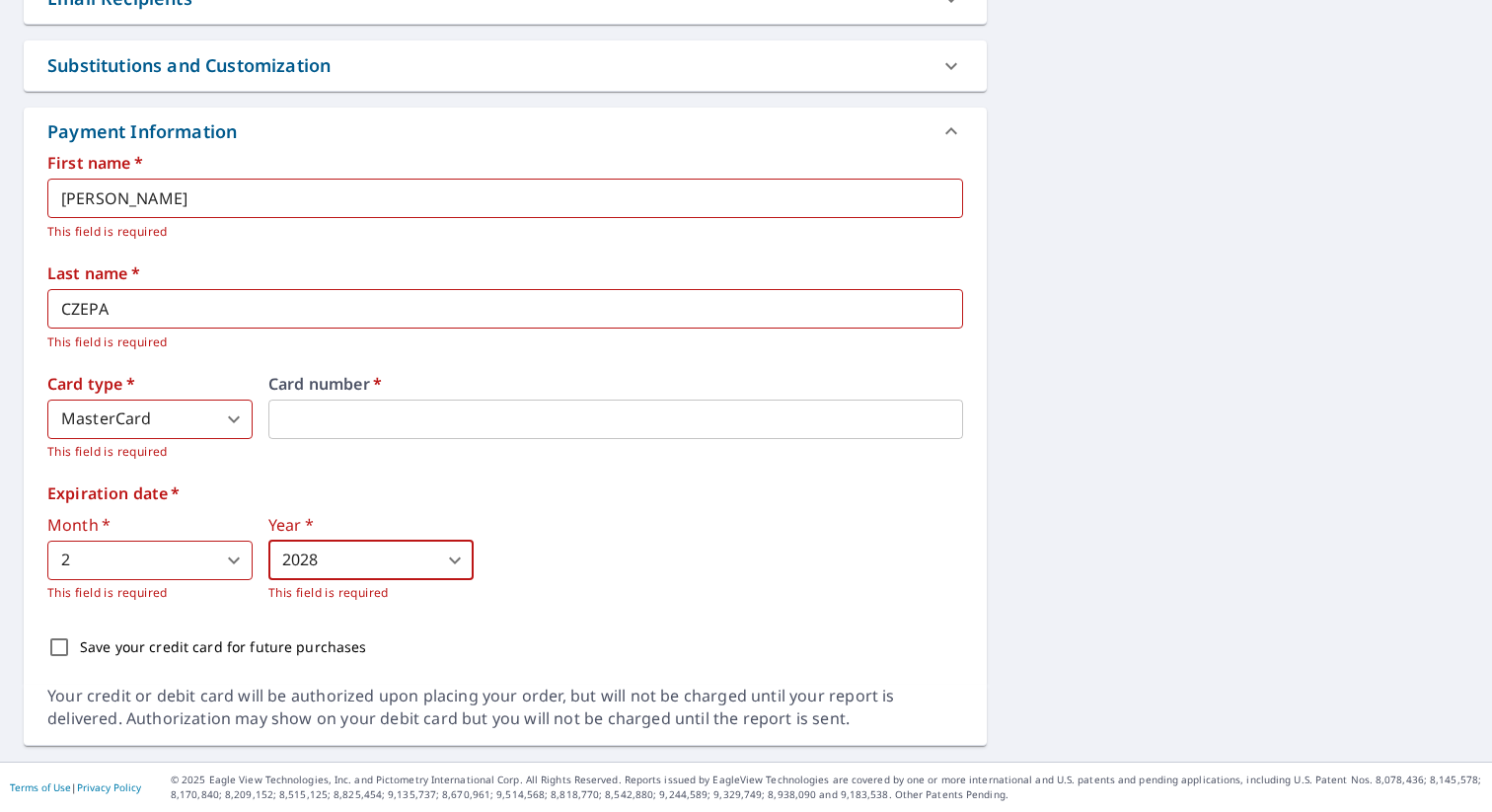
click at [546, 550] on div "Month   * 2 2 ​ This field is required Year   * 2028 2028 ​ This field is requi…" at bounding box center [505, 560] width 916 height 86
click at [123, 643] on p "Save your credit card for future purchases" at bounding box center [223, 646] width 287 height 21
click at [80, 643] on input "Save your credit card for future purchases" at bounding box center [58, 647] width 41 height 41
checkbox input "true"
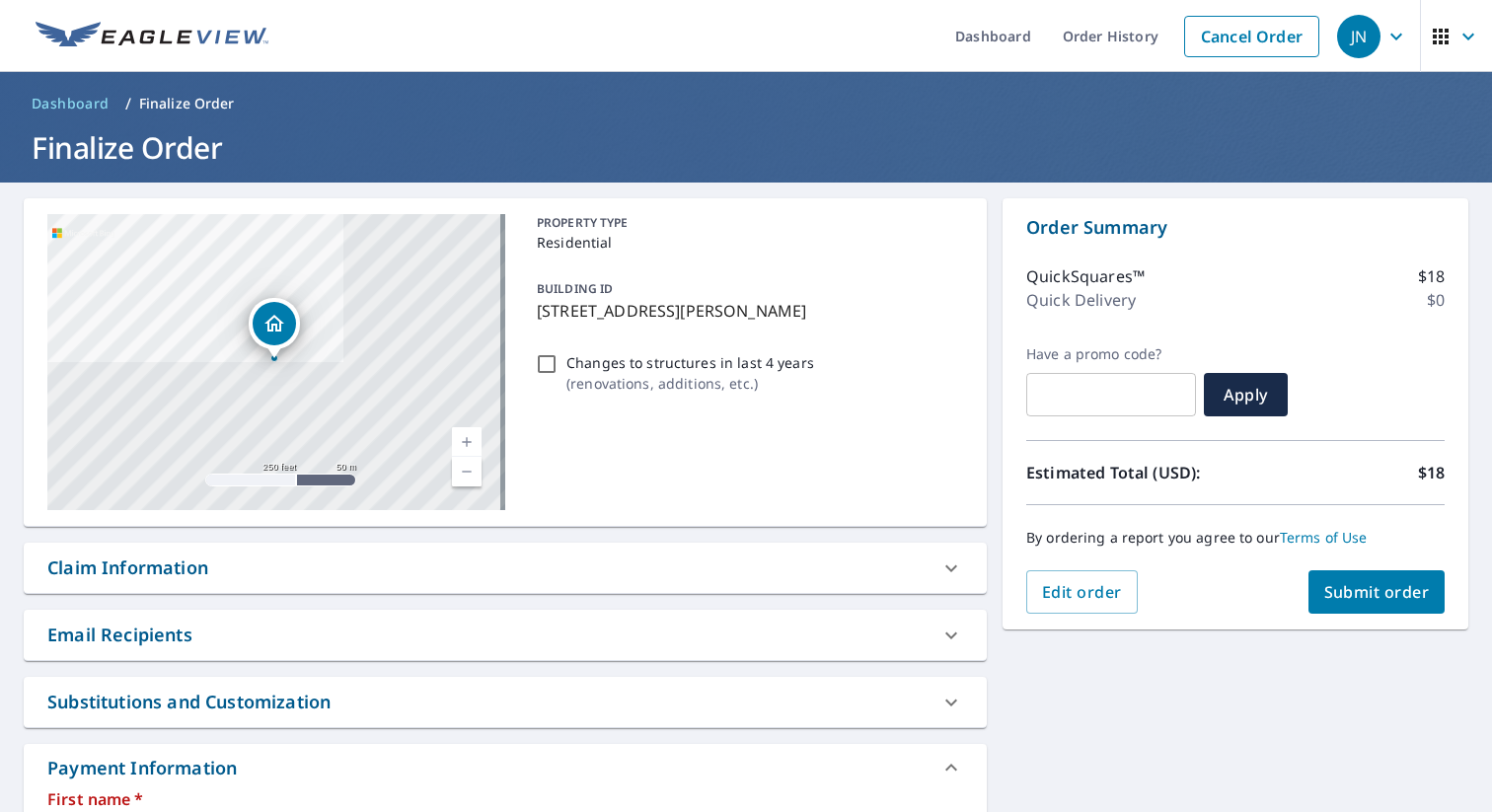
click at [1346, 592] on span "Submit order" at bounding box center [1377, 592] width 106 height 22
